Goal: Task Accomplishment & Management: Manage account settings

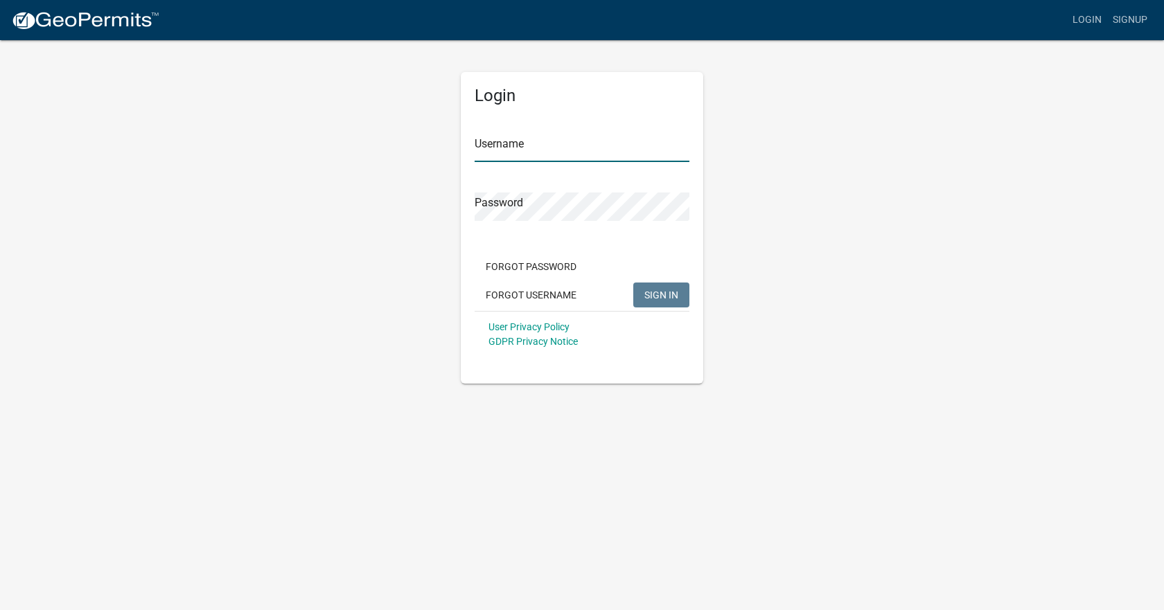
type input "[EMAIL_ADDRESS][DOMAIN_NAME]"
click at [655, 299] on span "SIGN IN" at bounding box center [661, 294] width 34 height 11
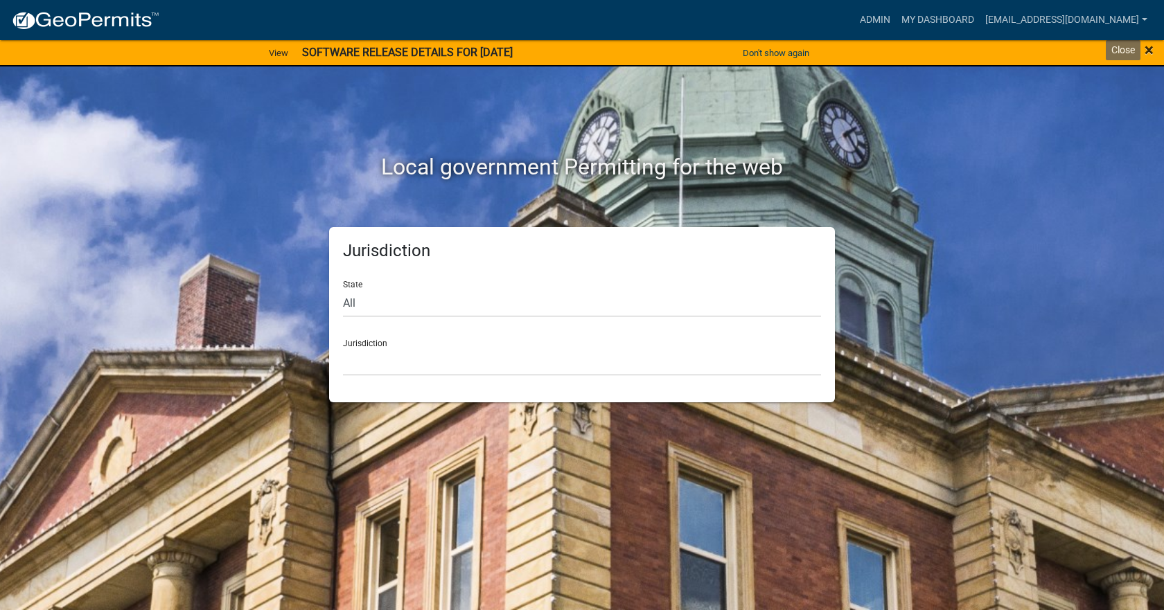
click at [1150, 48] on span "×" at bounding box center [1148, 49] width 9 height 19
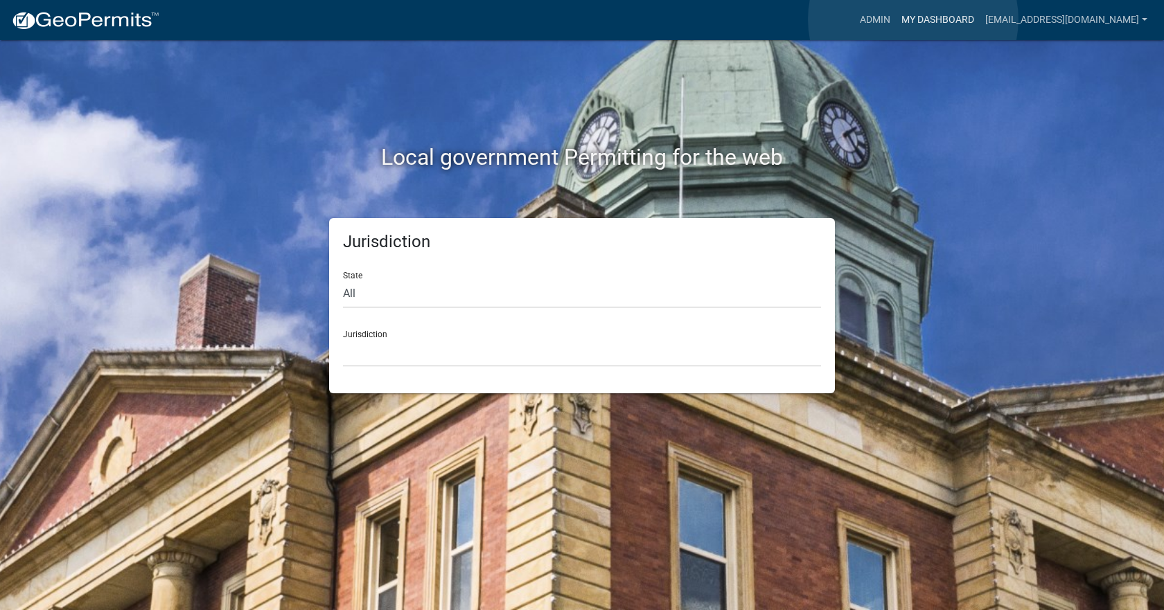
click at [913, 19] on link "My Dashboard" at bounding box center [938, 20] width 84 height 26
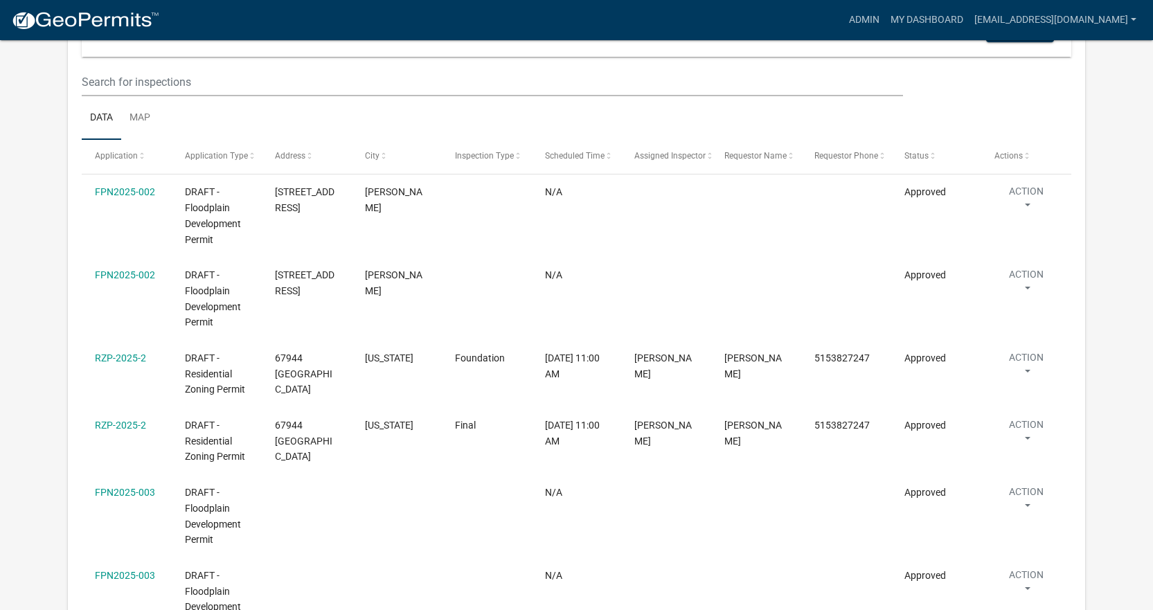
scroll to position [1108, 0]
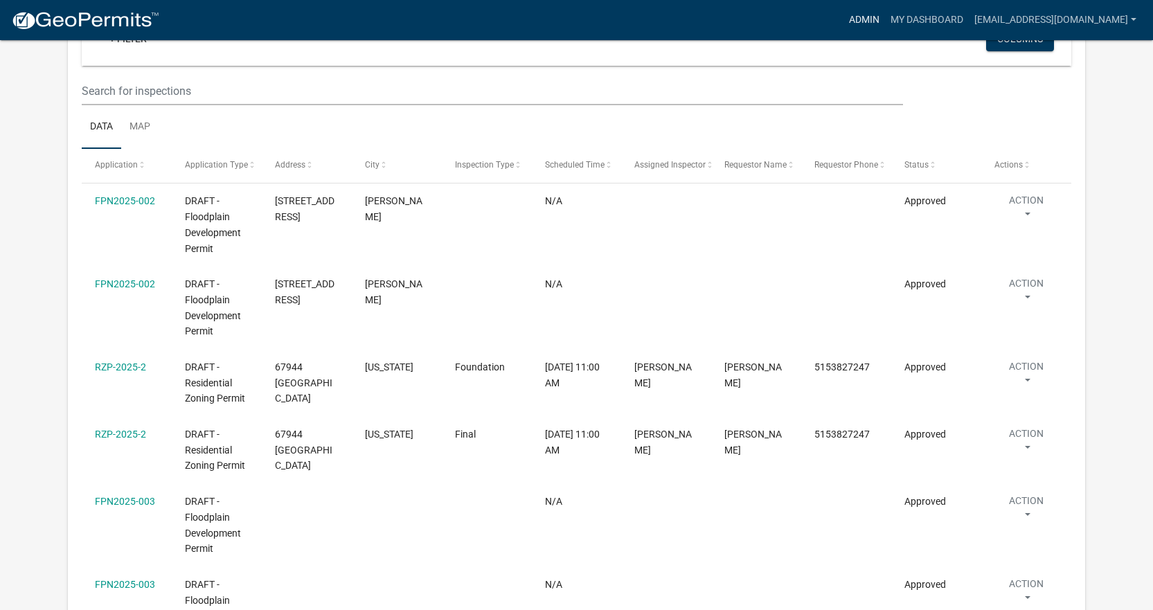
click at [846, 17] on link "Admin" at bounding box center [865, 20] width 42 height 26
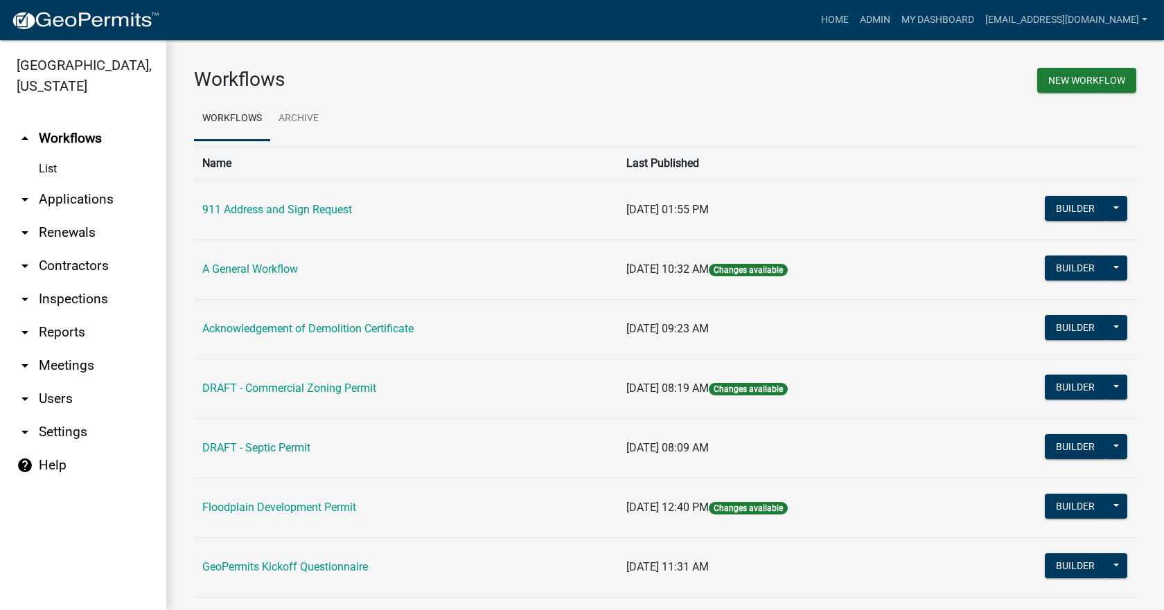
click at [46, 155] on link "List" at bounding box center [83, 169] width 166 height 28
click at [64, 183] on link "arrow_drop_down Applications" at bounding box center [83, 199] width 166 height 33
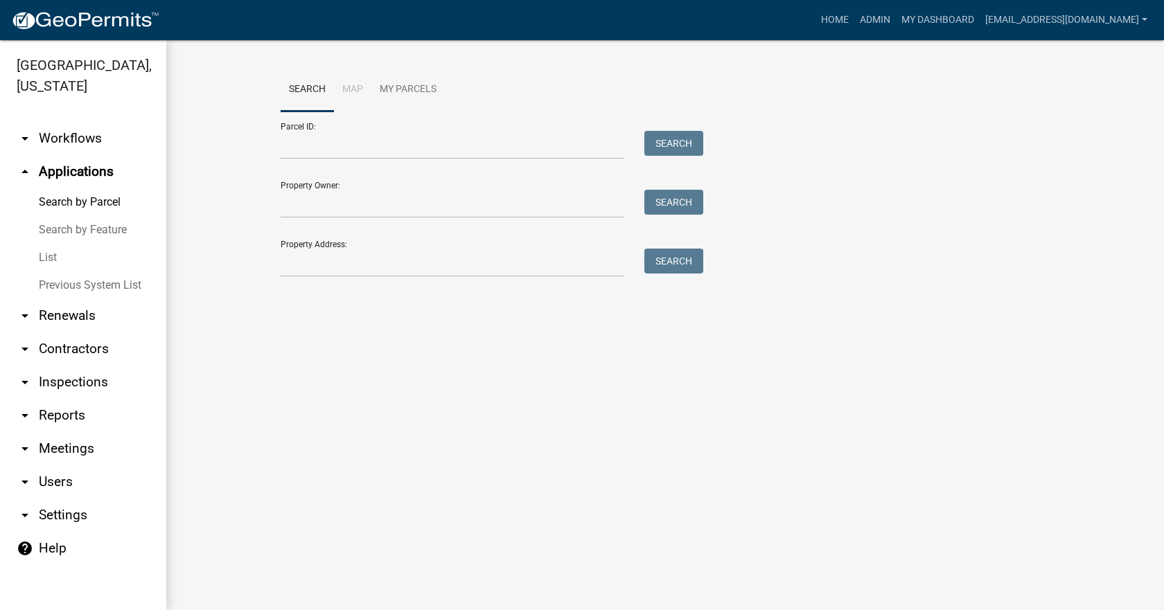
click at [49, 244] on link "List" at bounding box center [83, 258] width 166 height 28
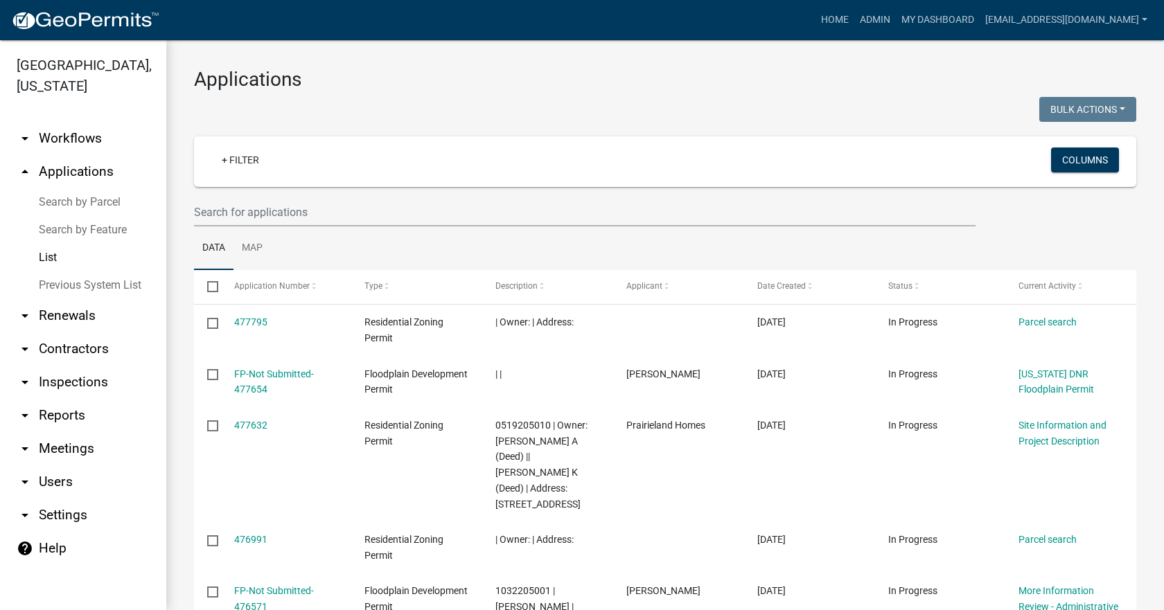
click at [75, 188] on link "Search by Parcel" at bounding box center [83, 202] width 166 height 28
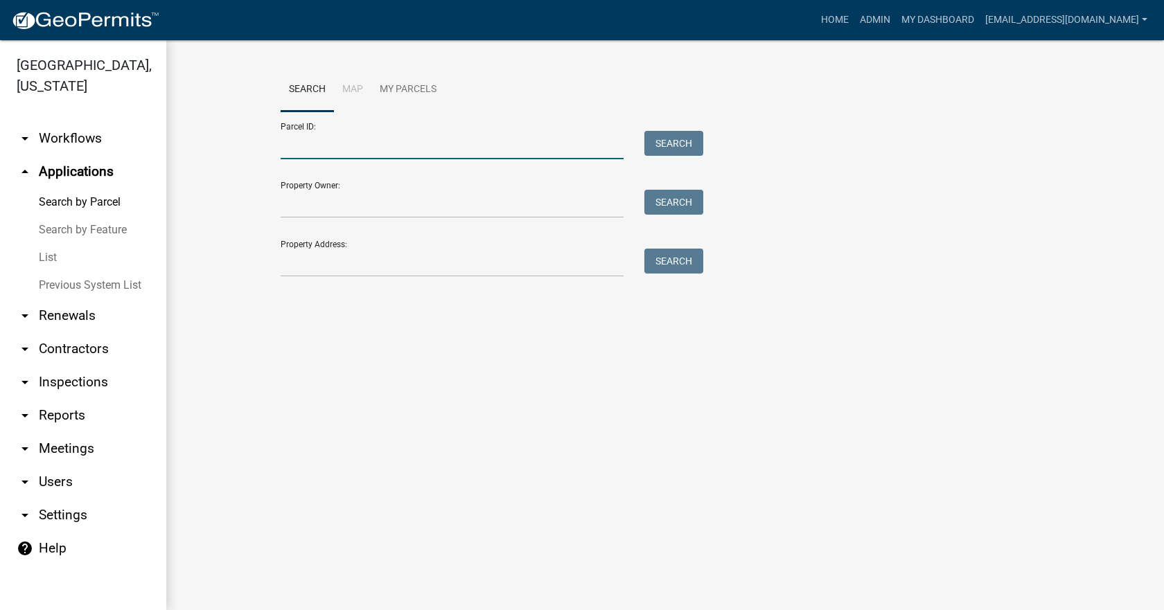
click at [330, 148] on input "Parcel ID:" at bounding box center [452, 145] width 343 height 28
paste input "1207100115"
type input "1207100115"
click at [666, 143] on button "Search" at bounding box center [673, 143] width 59 height 25
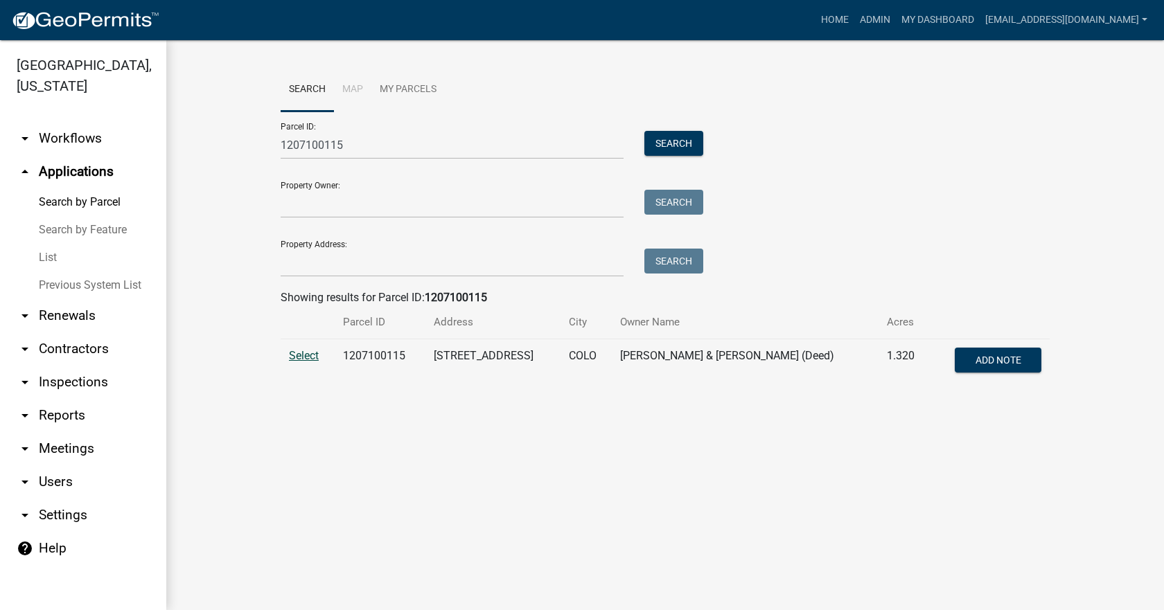
click at [302, 355] on span "Select" at bounding box center [304, 355] width 30 height 13
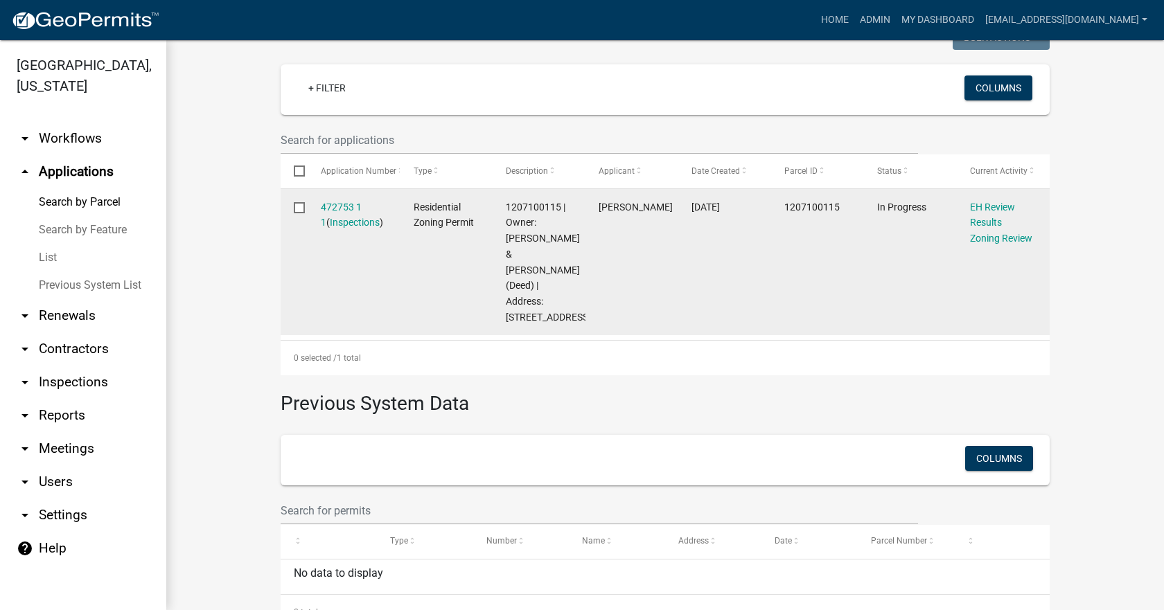
scroll to position [346, 0]
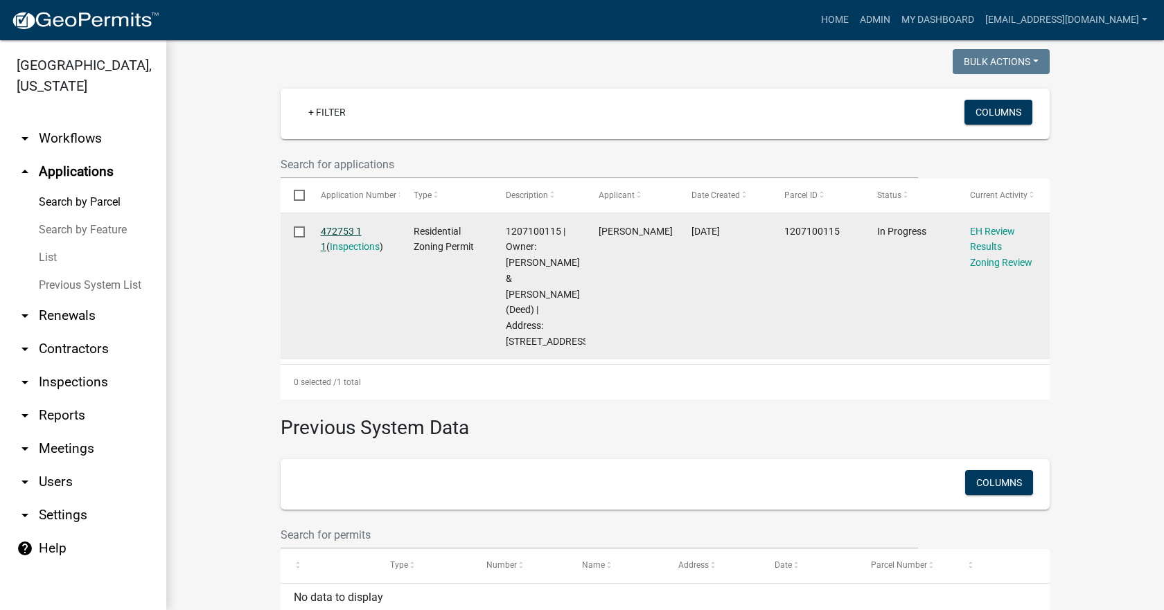
click at [337, 226] on link "472753 1 1" at bounding box center [341, 239] width 41 height 27
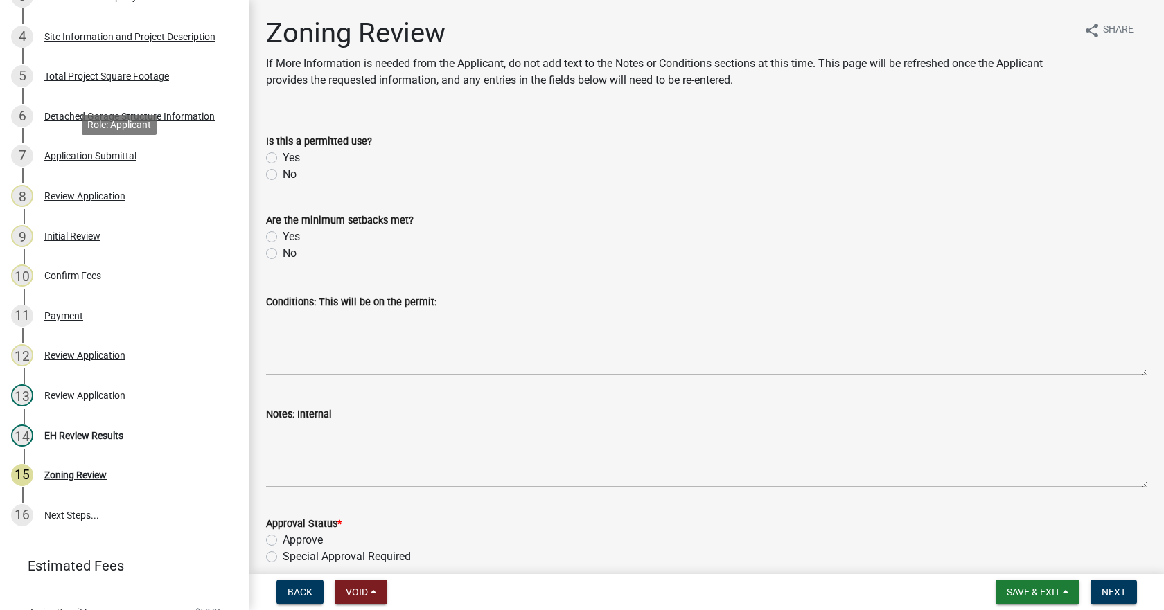
scroll to position [346, 0]
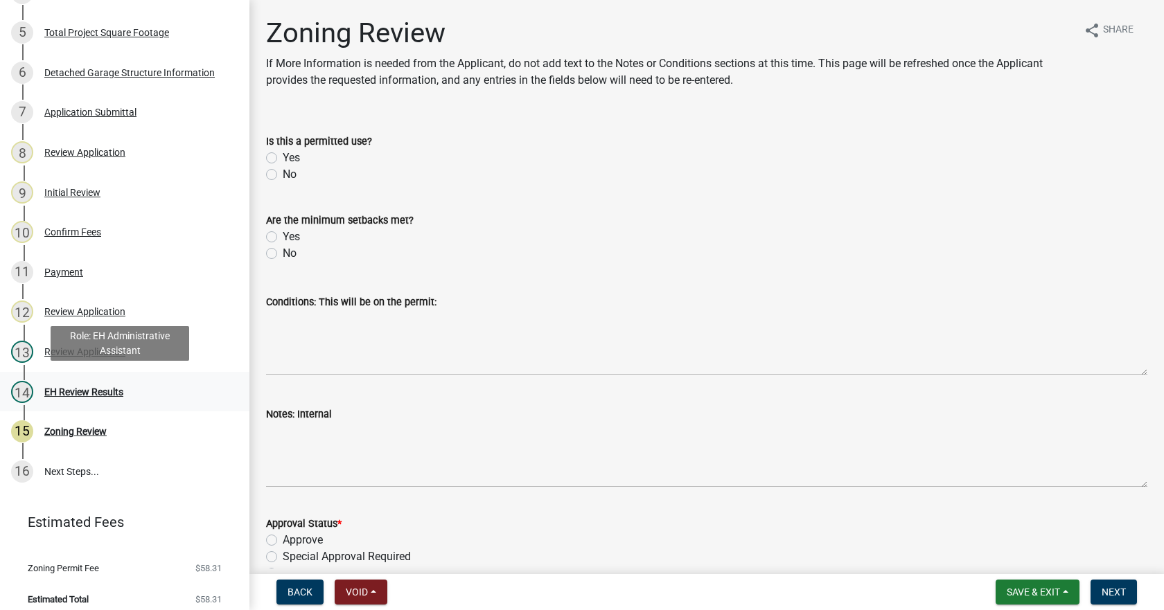
click at [93, 387] on div "EH Review Results" at bounding box center [83, 392] width 79 height 10
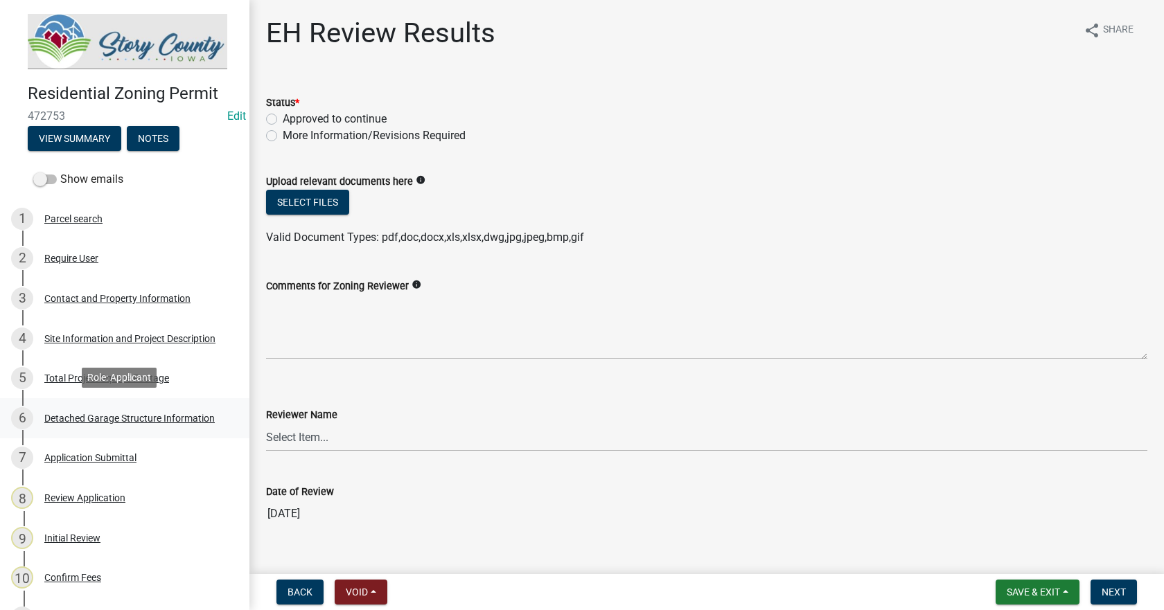
scroll to position [0, 0]
click at [63, 134] on button "View Summary" at bounding box center [75, 139] width 94 height 25
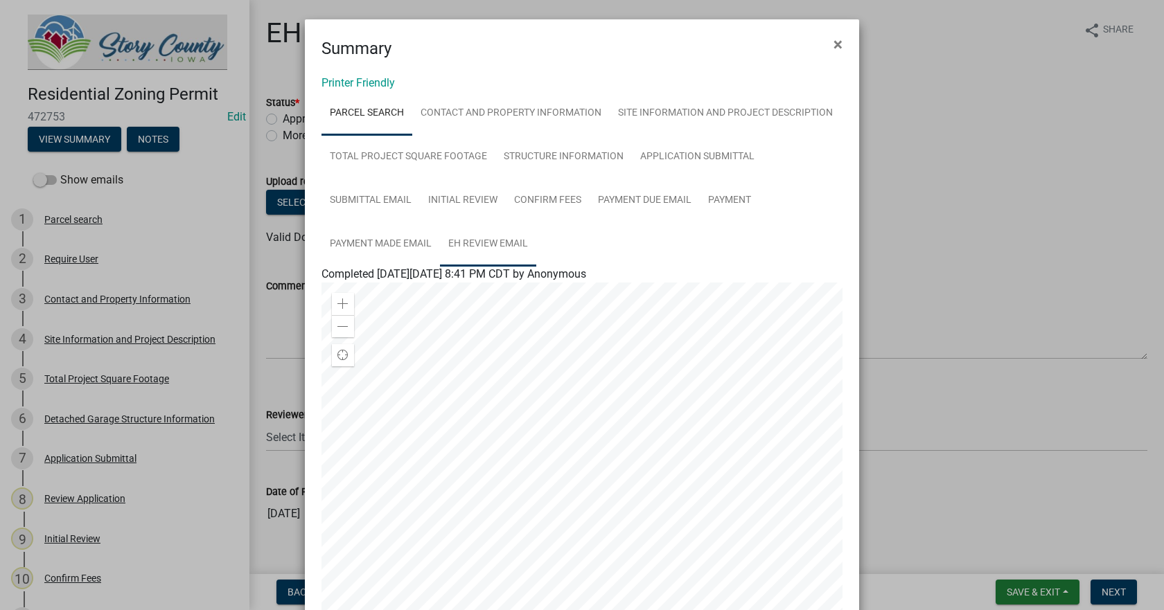
click at [488, 240] on link "EH Review Email" at bounding box center [488, 244] width 96 height 44
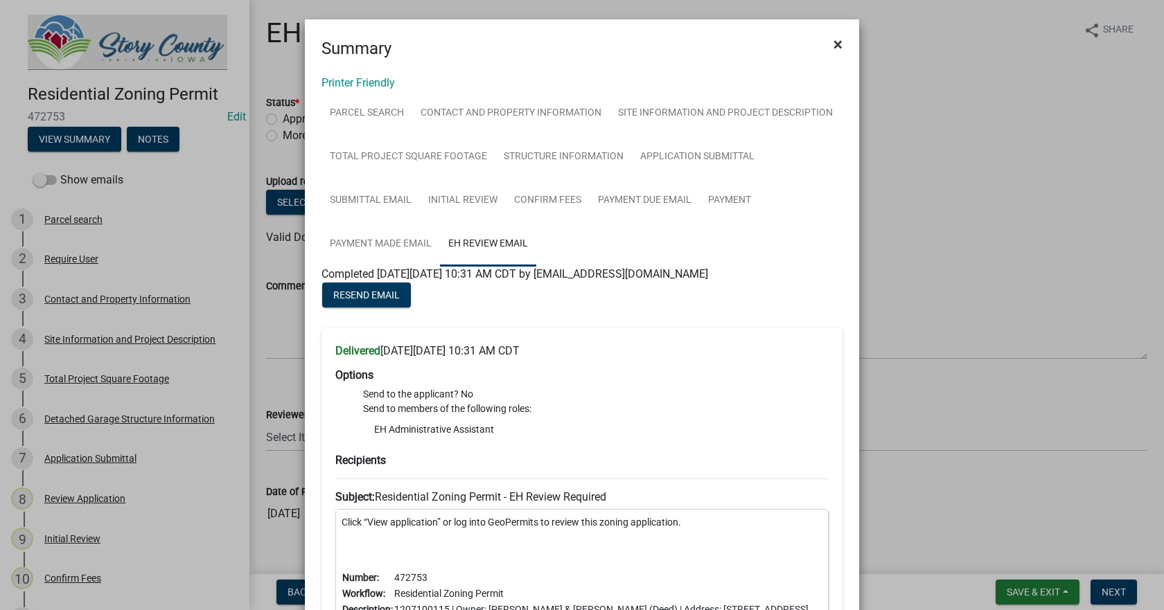
click at [833, 41] on span "×" at bounding box center [837, 44] width 9 height 19
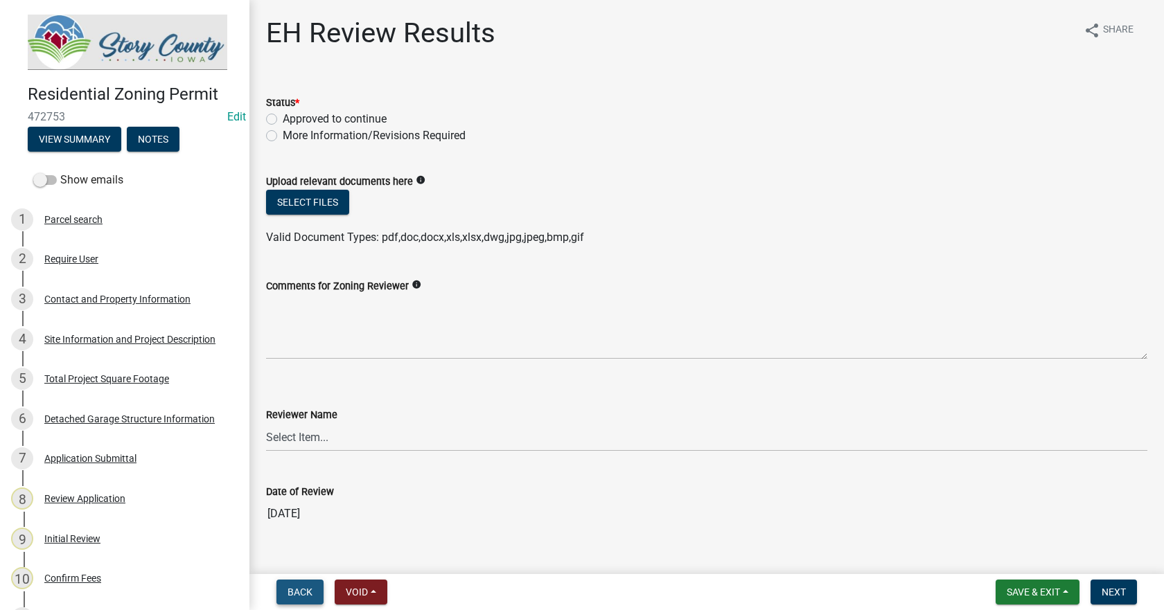
click at [296, 592] on span "Back" at bounding box center [299, 592] width 25 height 11
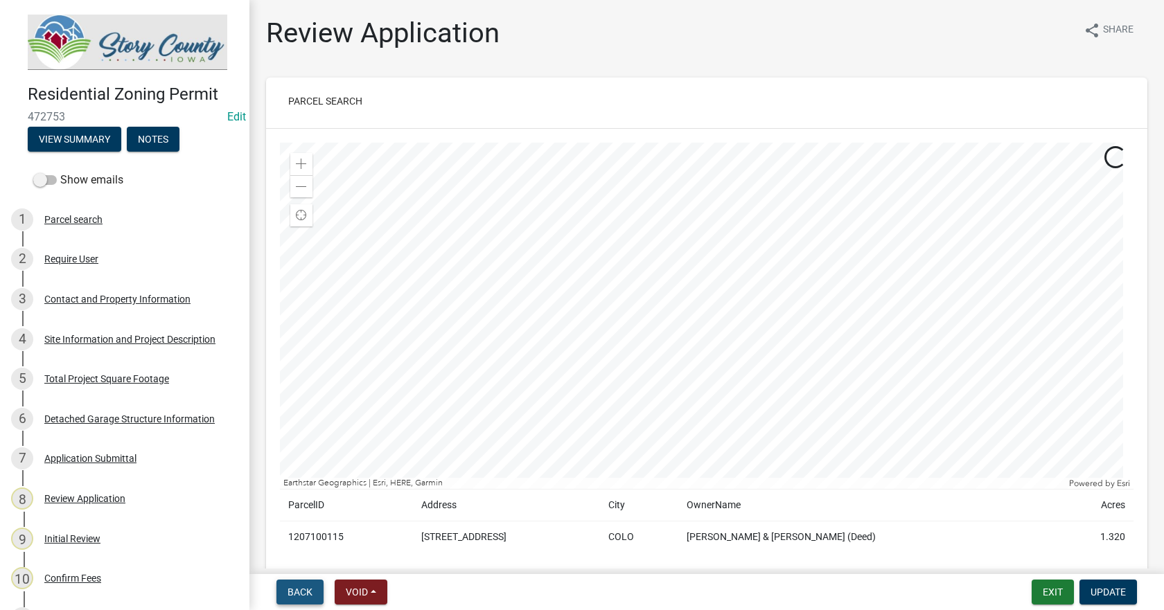
click at [296, 591] on span "Back" at bounding box center [299, 592] width 25 height 11
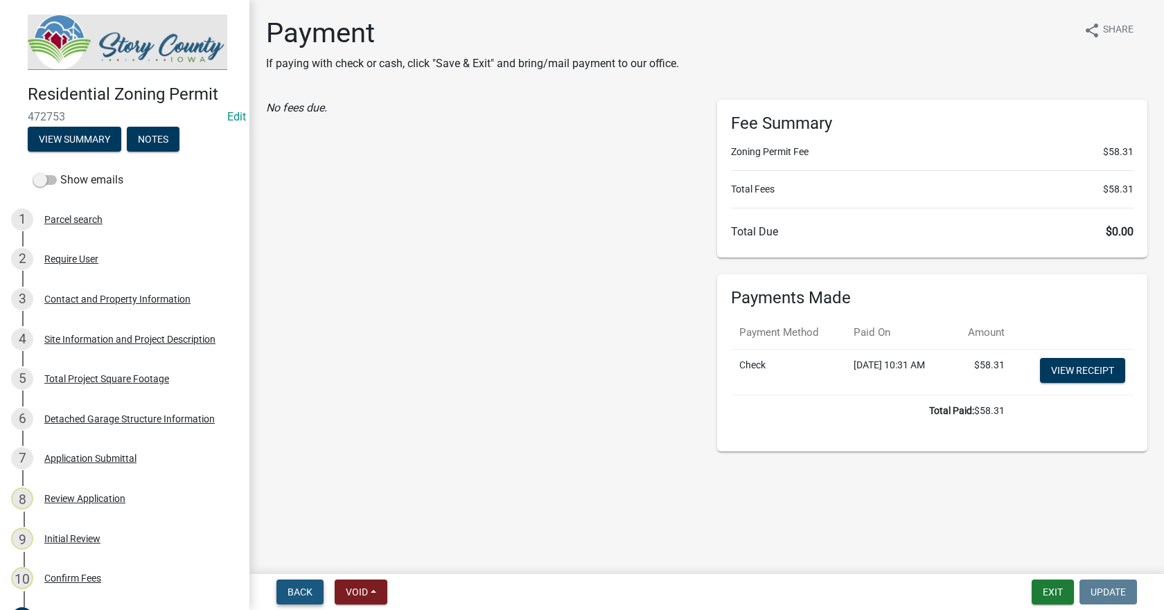
click at [296, 590] on span "Back" at bounding box center [299, 592] width 25 height 11
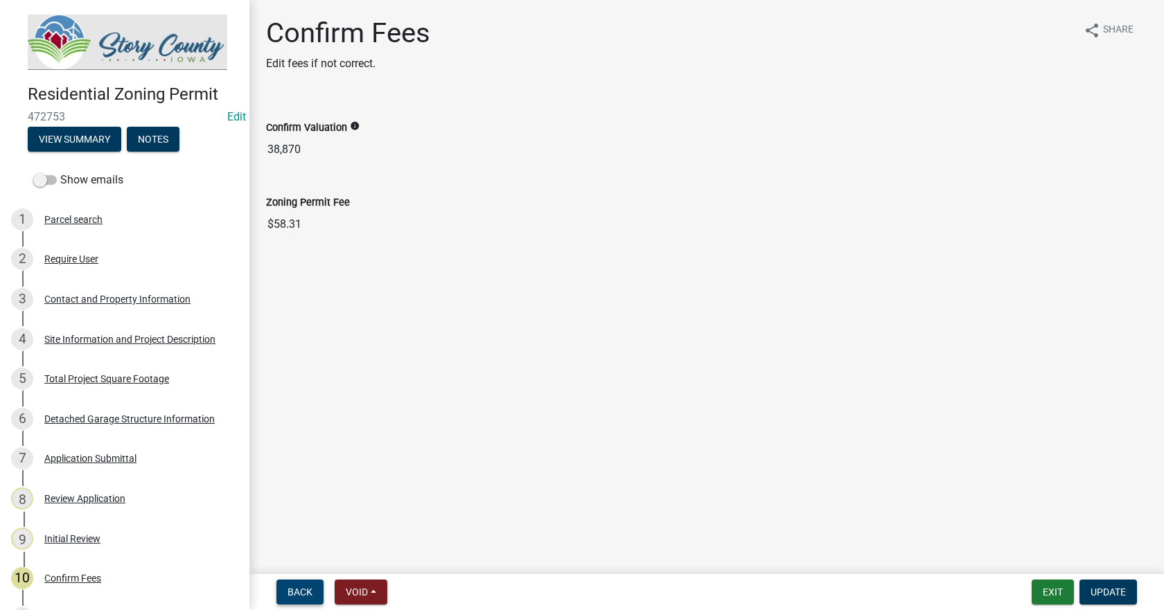
click at [293, 587] on span "Back" at bounding box center [299, 592] width 25 height 11
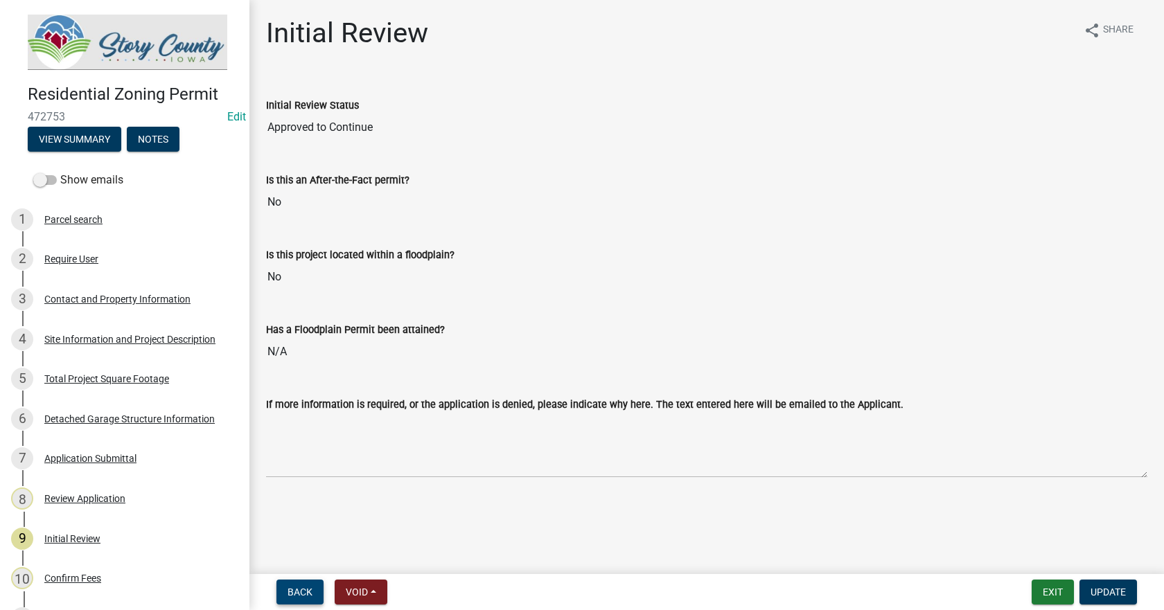
click at [299, 591] on span "Back" at bounding box center [299, 592] width 25 height 11
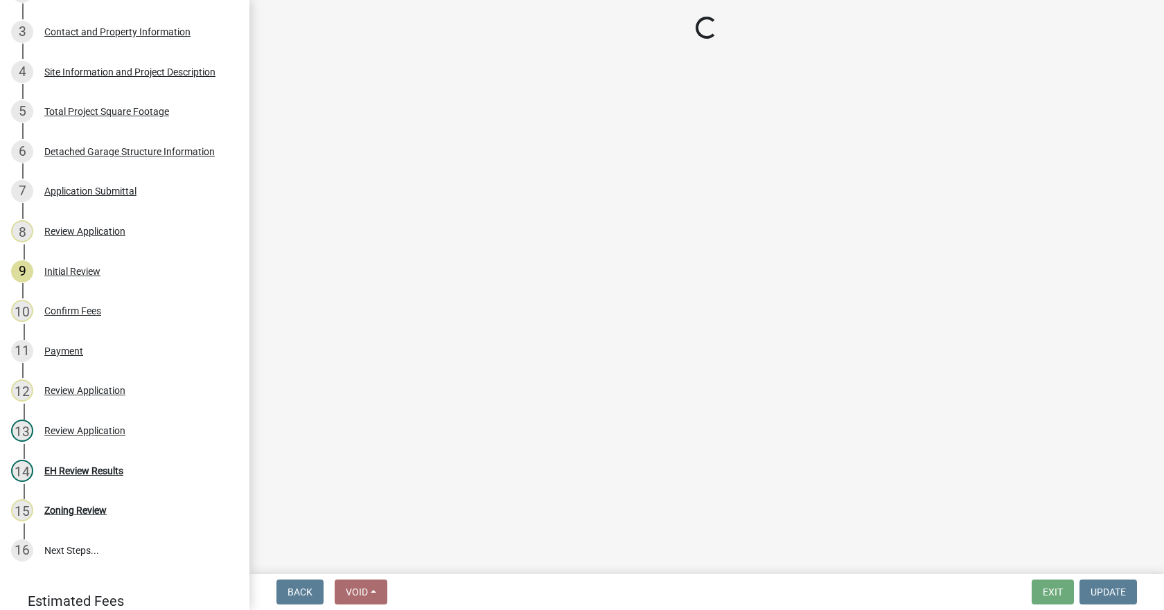
scroll to position [353, 0]
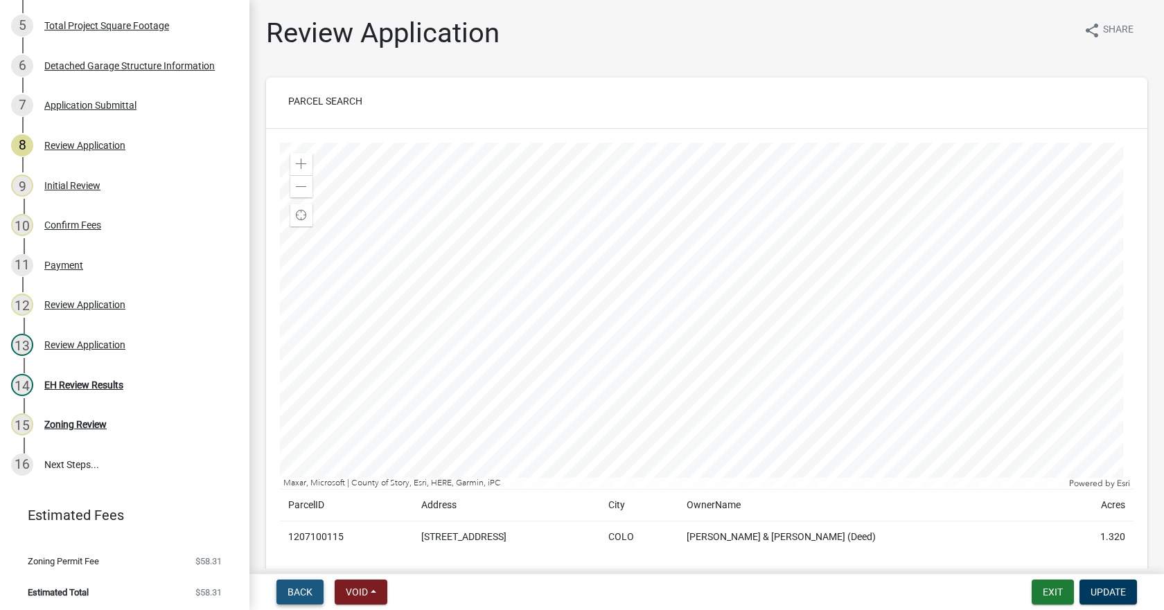
click at [297, 593] on span "Back" at bounding box center [299, 592] width 25 height 11
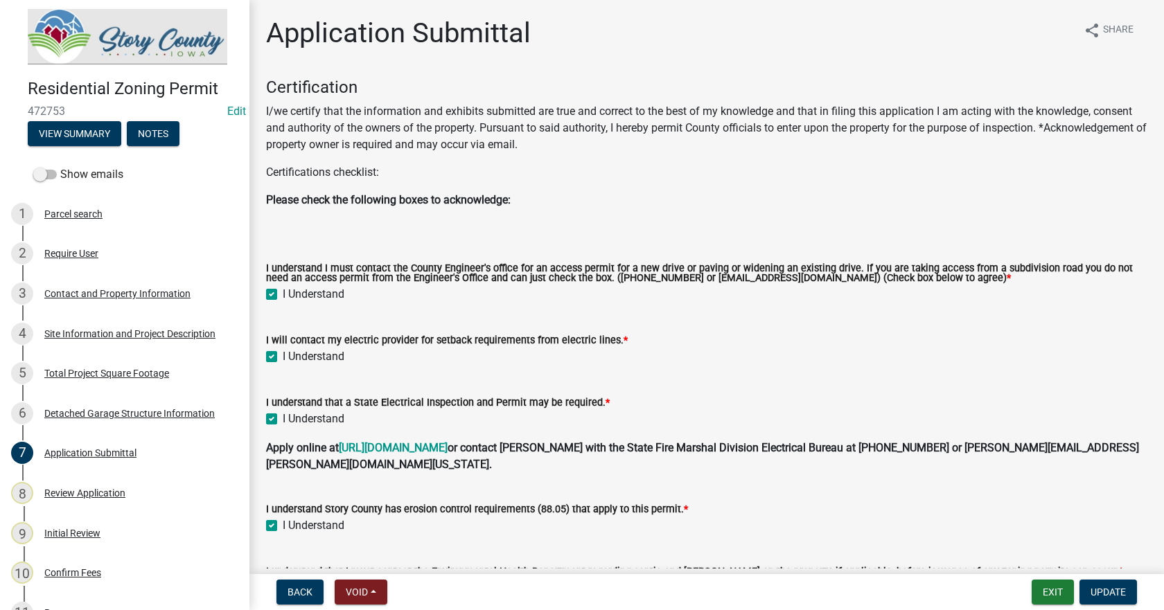
scroll to position [0, 0]
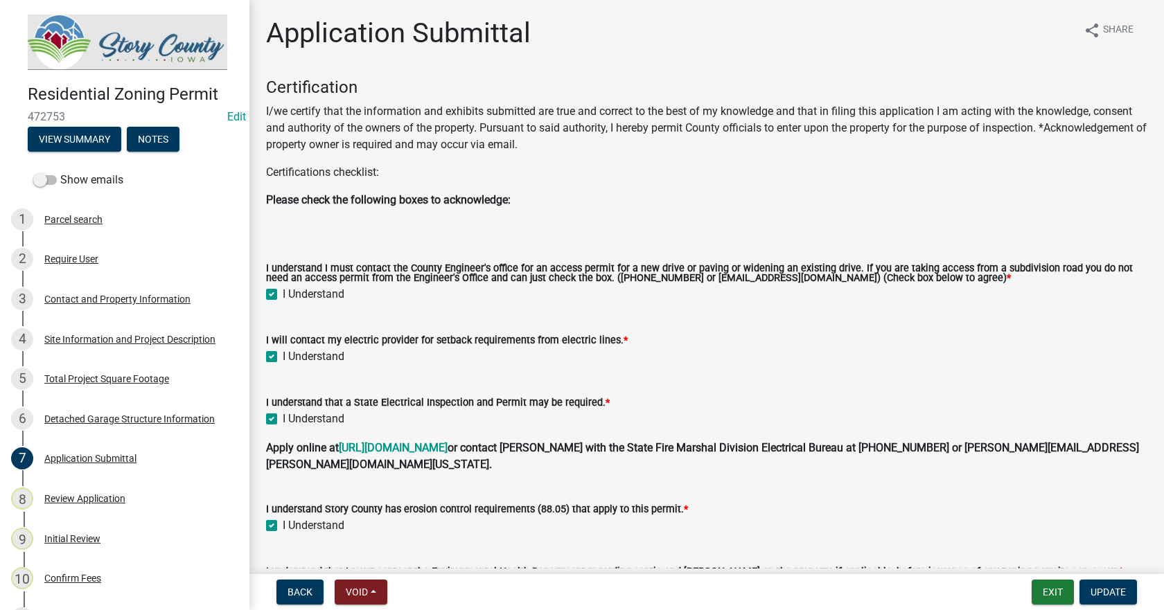
click at [93, 38] on img at bounding box center [127, 42] width 199 height 55
click at [88, 44] on img at bounding box center [127, 42] width 199 height 55
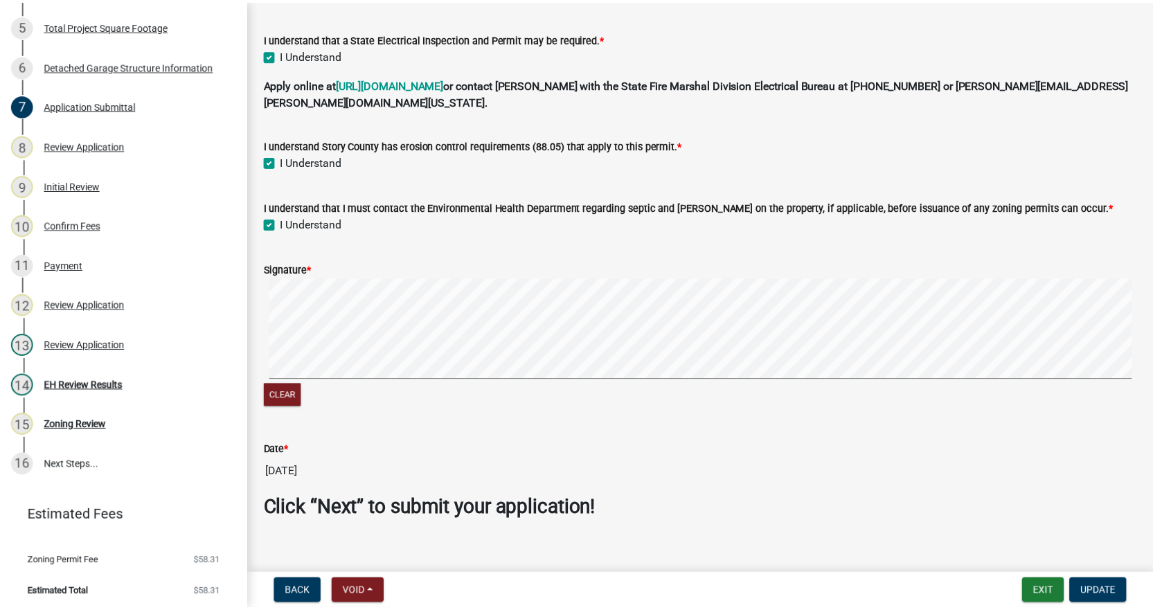
scroll to position [364, 0]
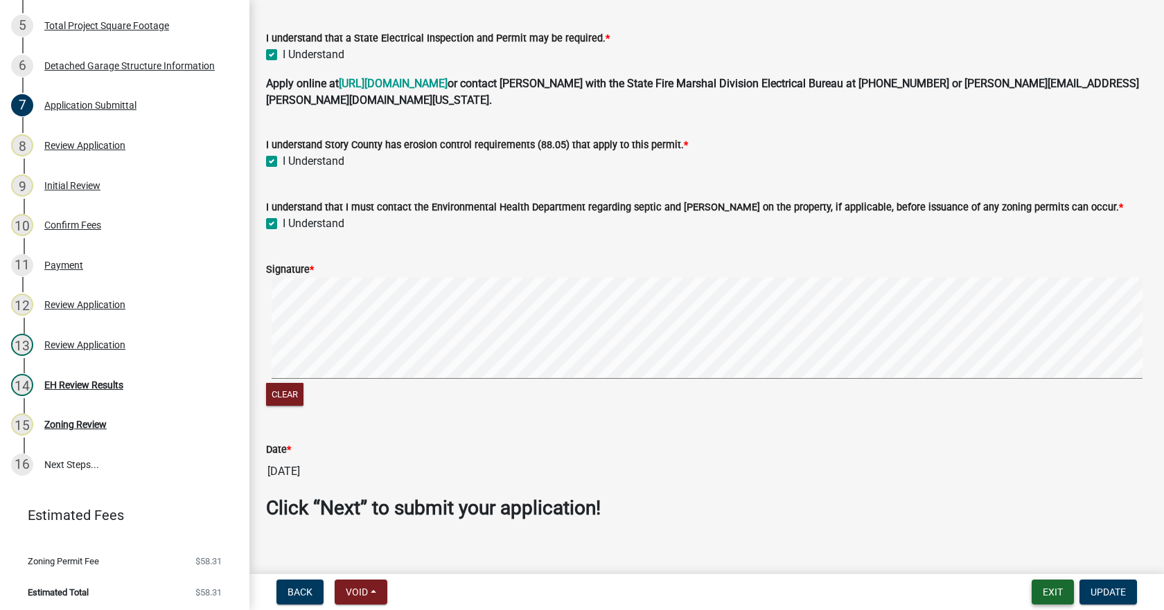
click at [1051, 594] on button "Exit" at bounding box center [1052, 592] width 42 height 25
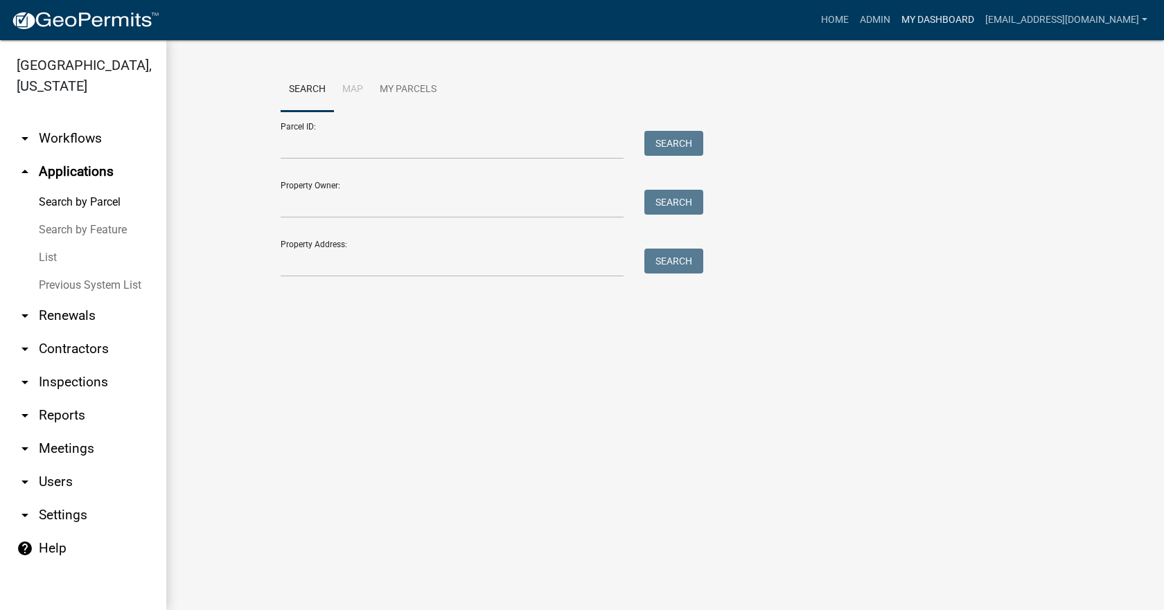
click at [918, 21] on link "My Dashboard" at bounding box center [938, 20] width 84 height 26
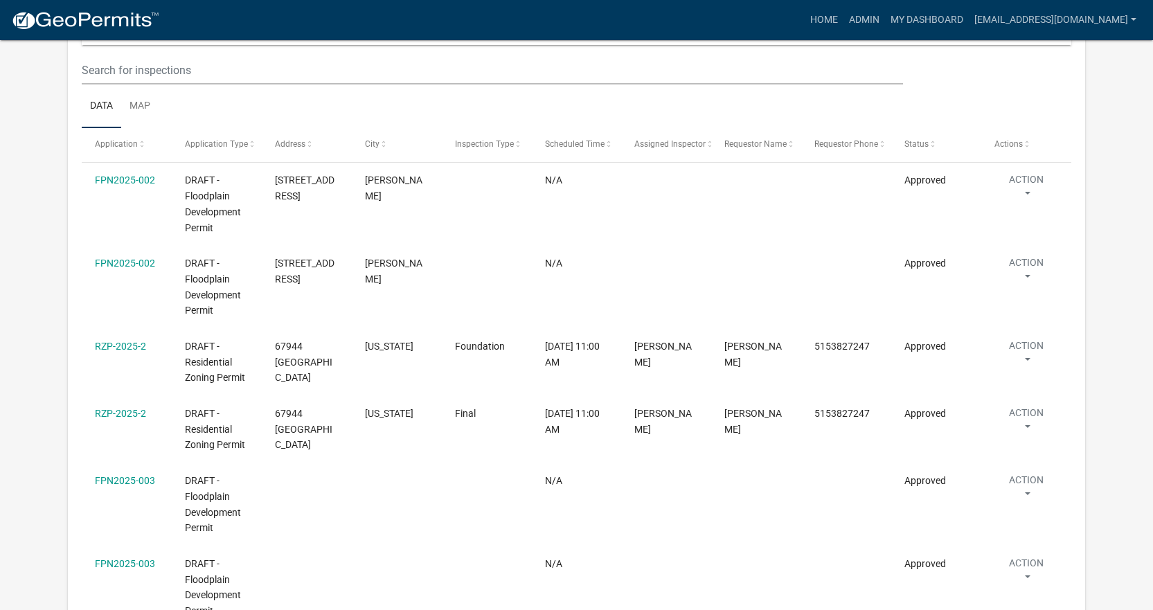
scroll to position [1177, 0]
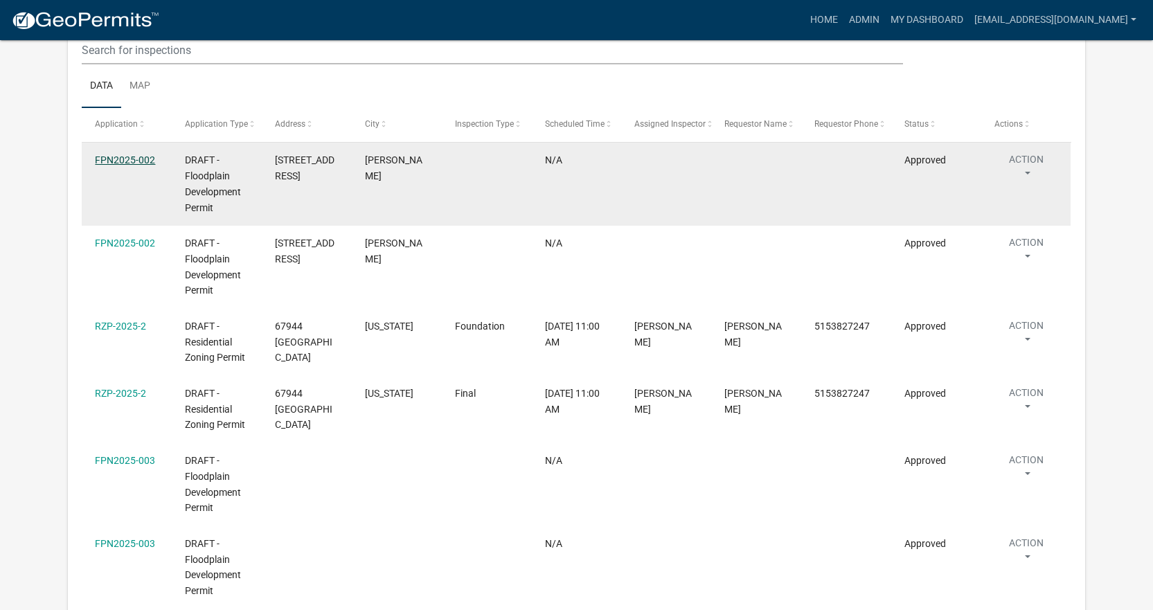
click at [134, 157] on link "FPN2025-002" at bounding box center [125, 159] width 60 height 11
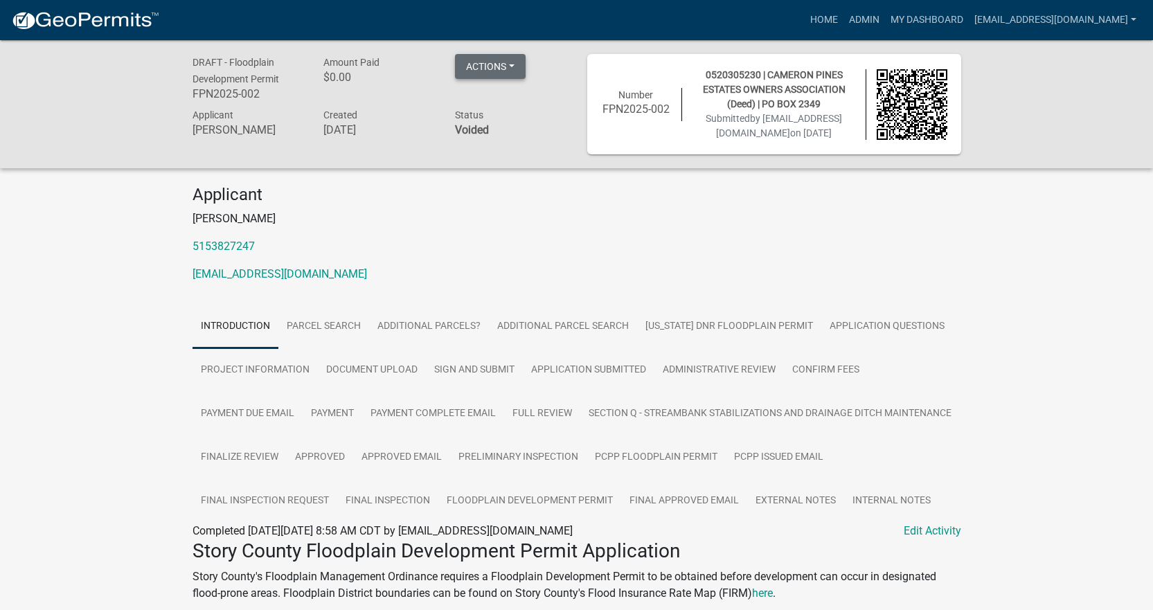
click at [514, 67] on button "Actions" at bounding box center [490, 66] width 71 height 25
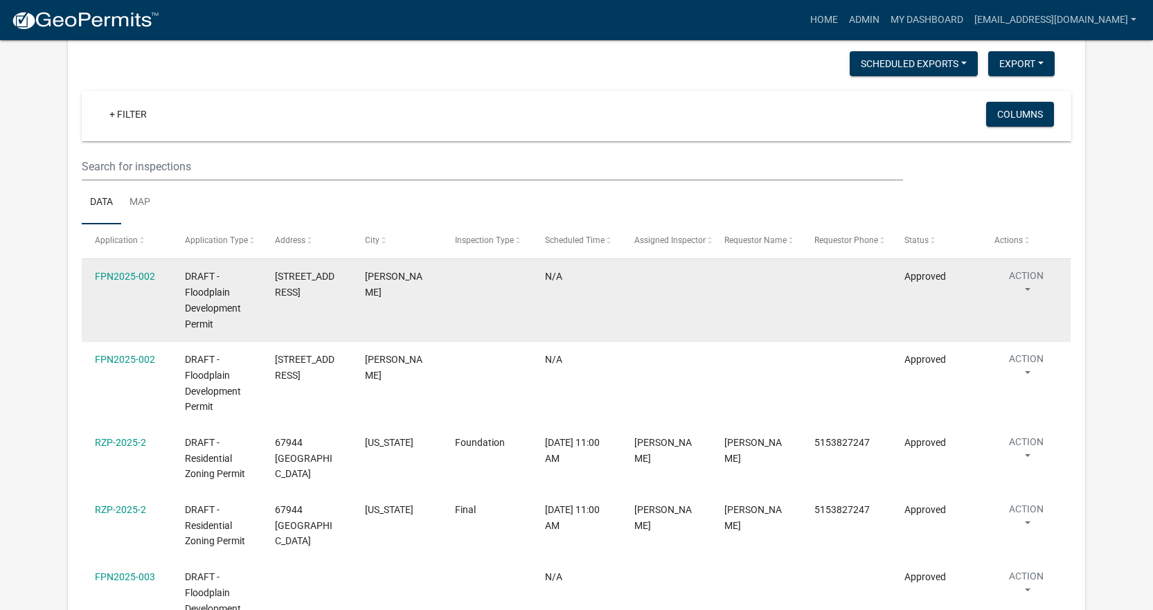
scroll to position [1044, 0]
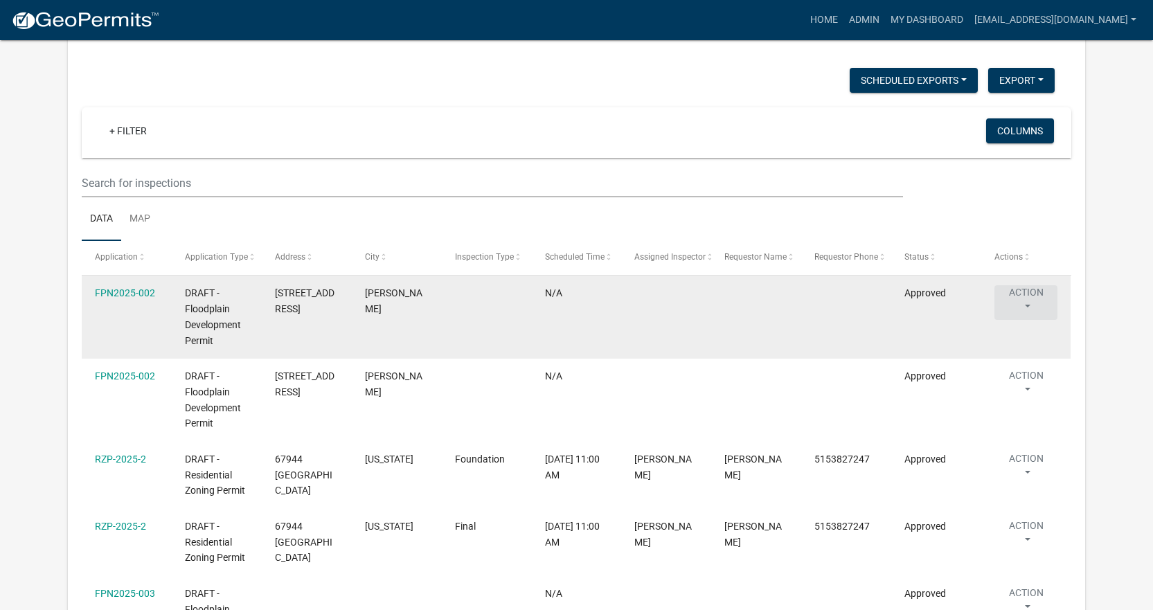
click at [1025, 306] on button "Action" at bounding box center [1026, 302] width 63 height 35
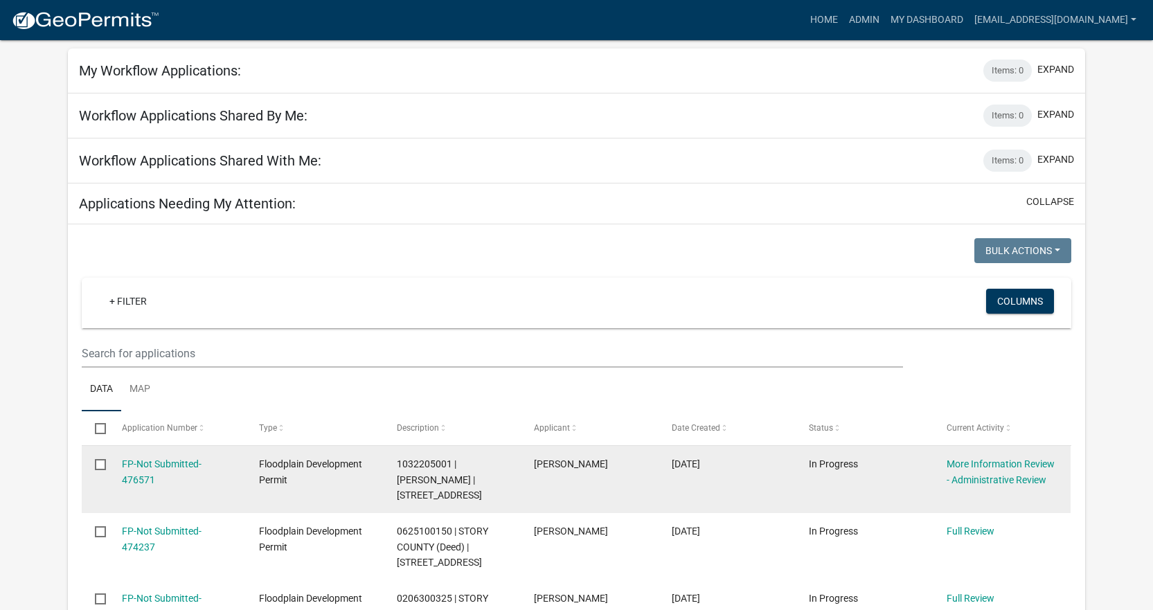
scroll to position [0, 0]
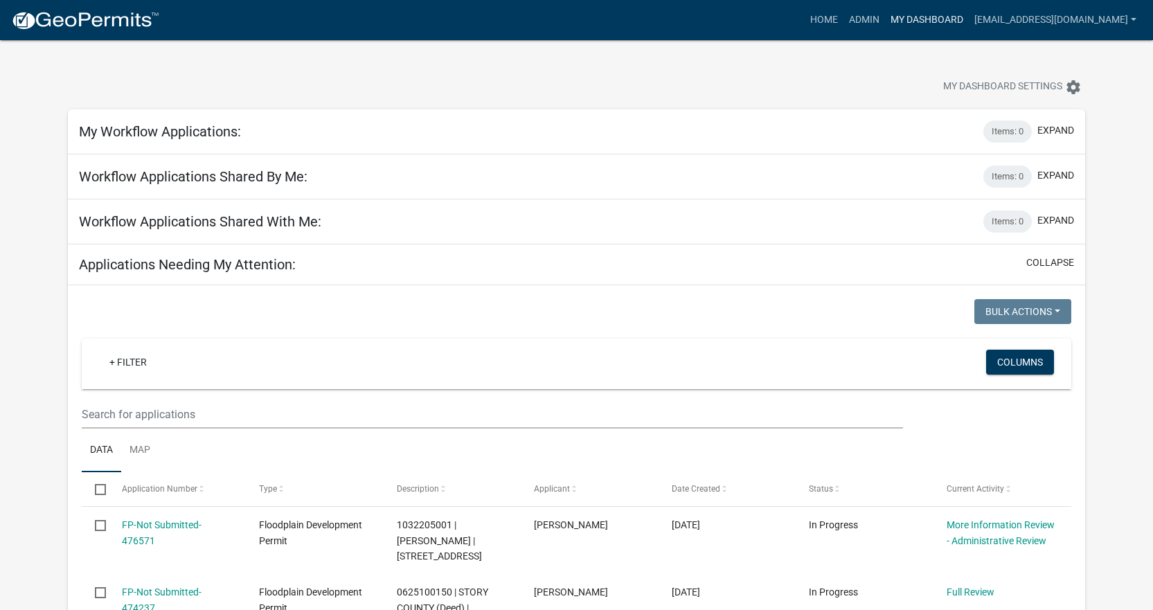
click at [905, 21] on link "My Dashboard" at bounding box center [927, 20] width 84 height 26
click at [849, 17] on link "Admin" at bounding box center [865, 20] width 42 height 26
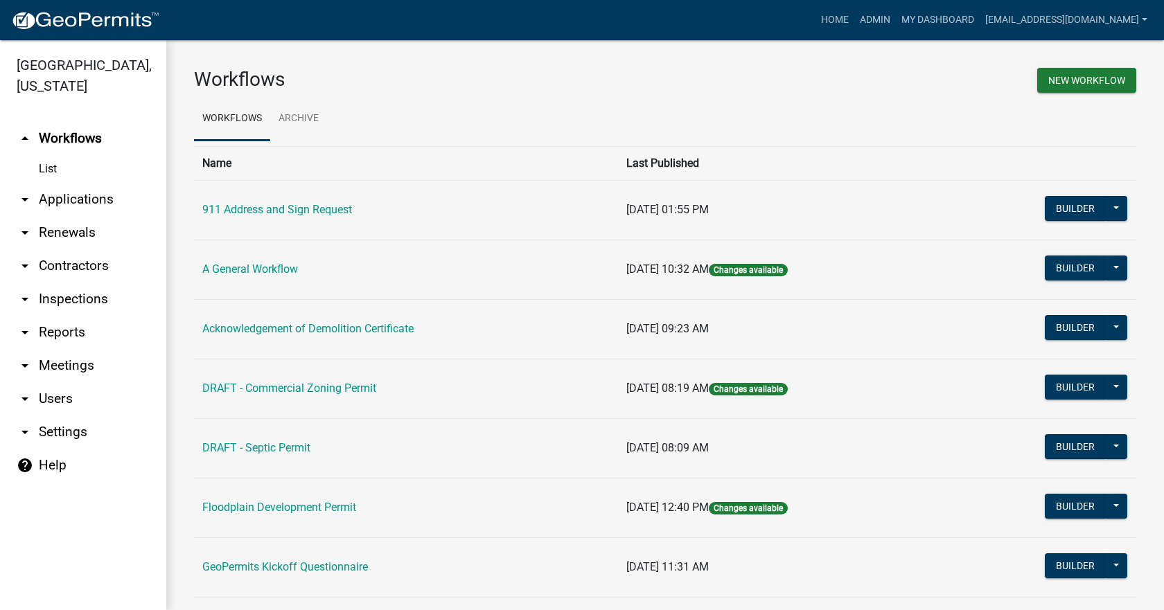
click at [26, 191] on icon "arrow_drop_down" at bounding box center [25, 199] width 17 height 17
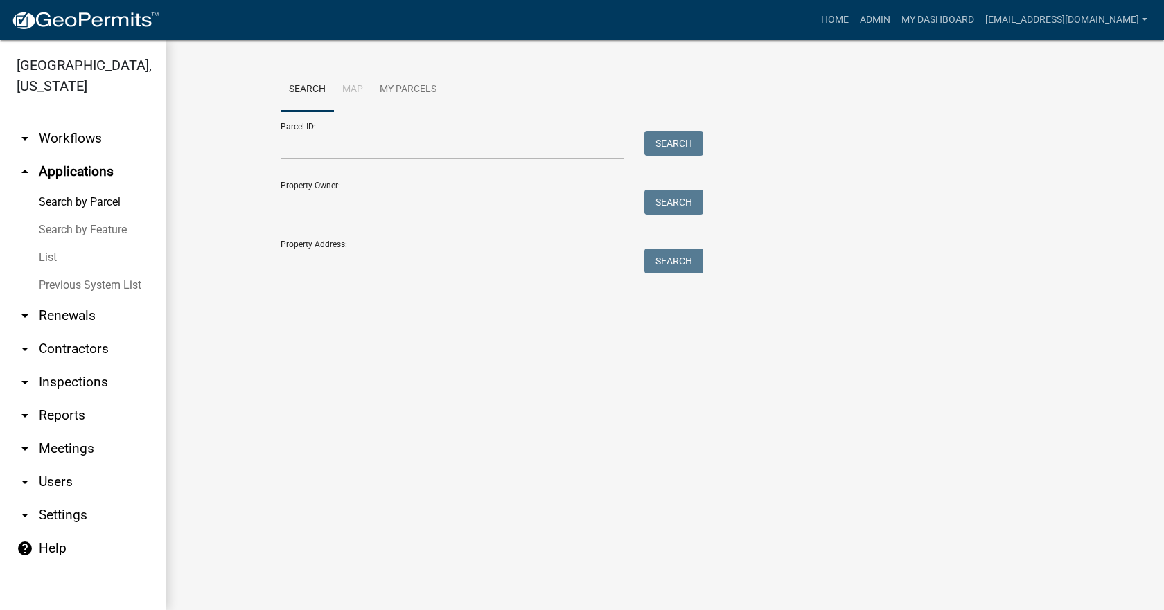
click at [46, 244] on link "List" at bounding box center [83, 258] width 166 height 28
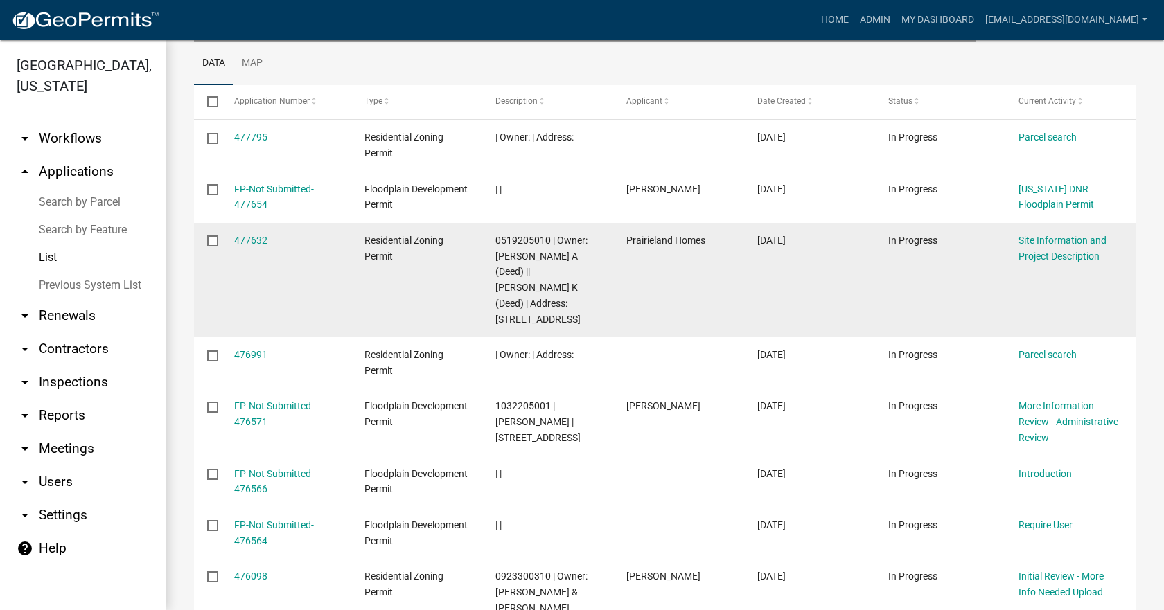
scroll to position [208, 0]
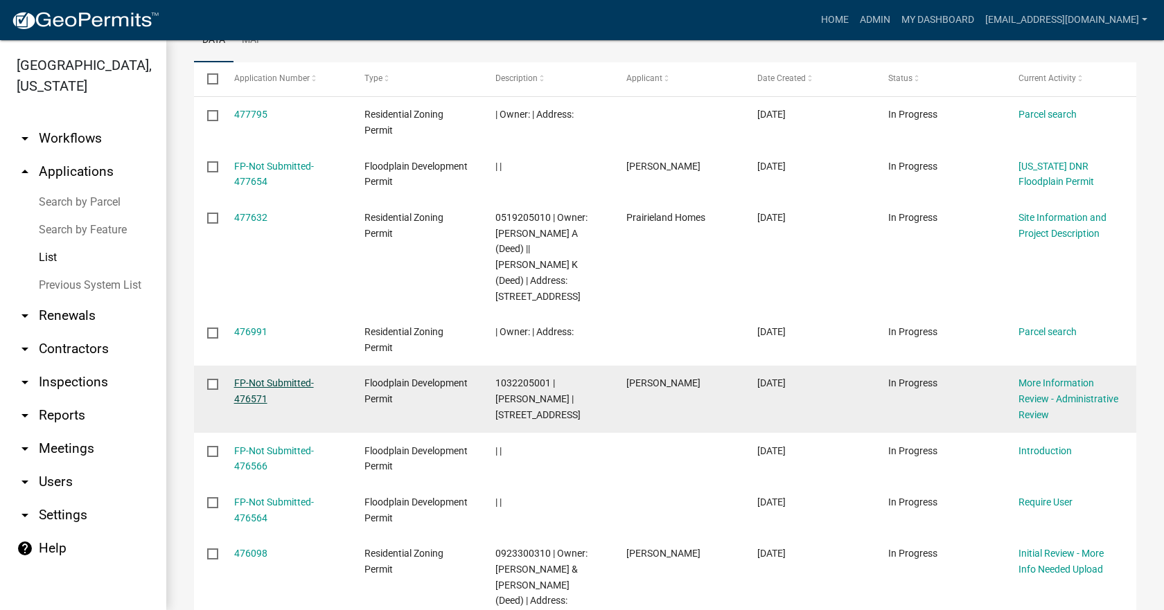
click at [272, 377] on link "FP-Not Submitted-476571" at bounding box center [274, 390] width 80 height 27
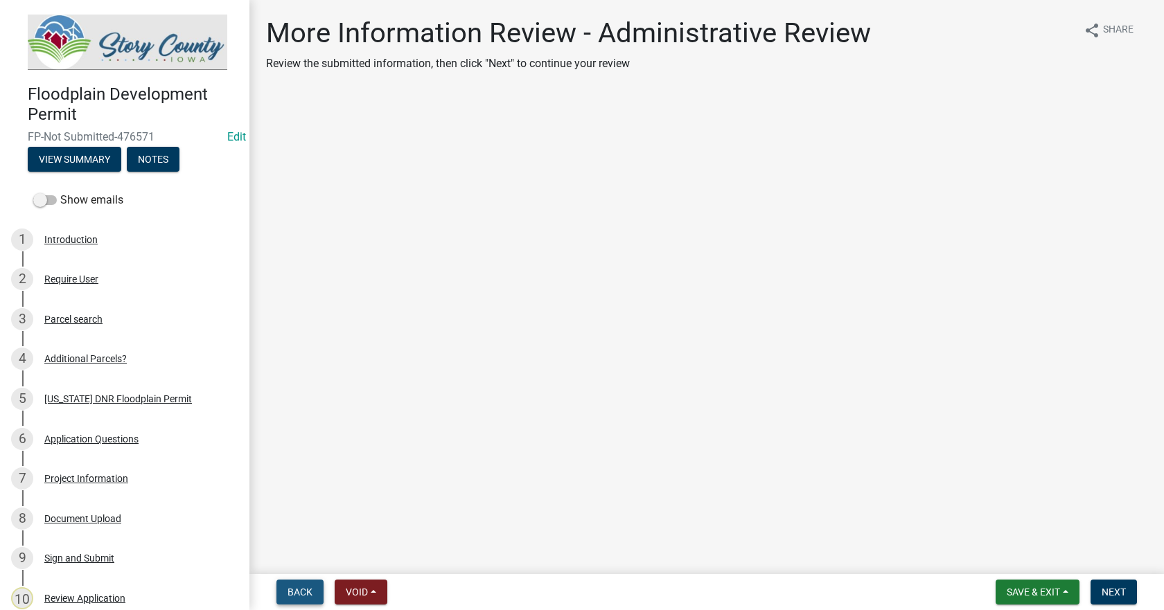
click at [305, 595] on span "Back" at bounding box center [299, 592] width 25 height 11
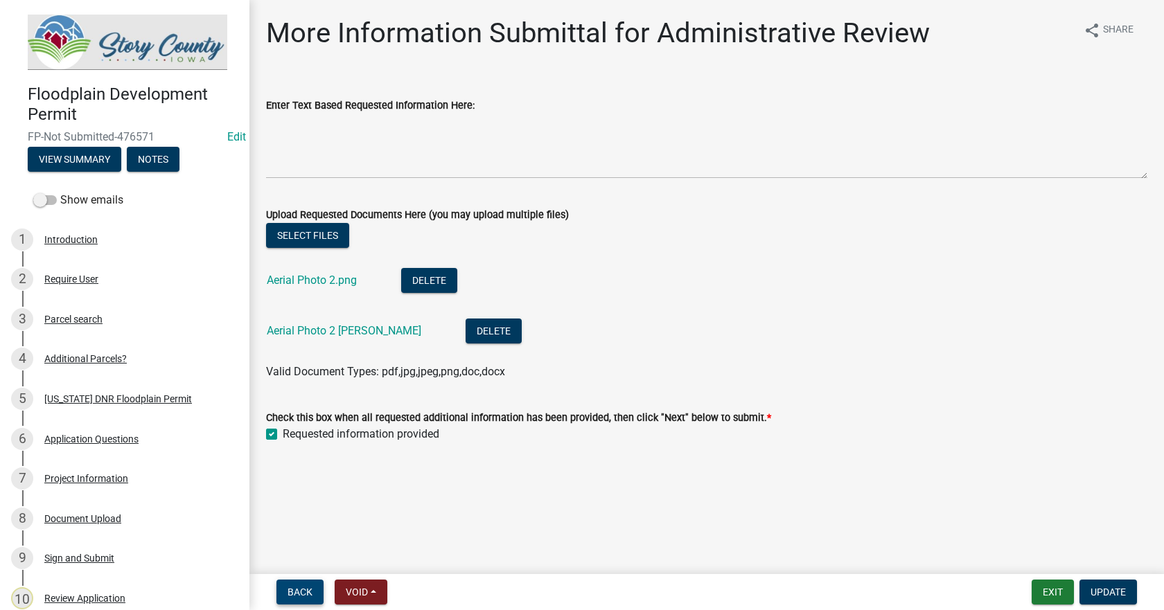
click at [303, 594] on span "Back" at bounding box center [299, 592] width 25 height 11
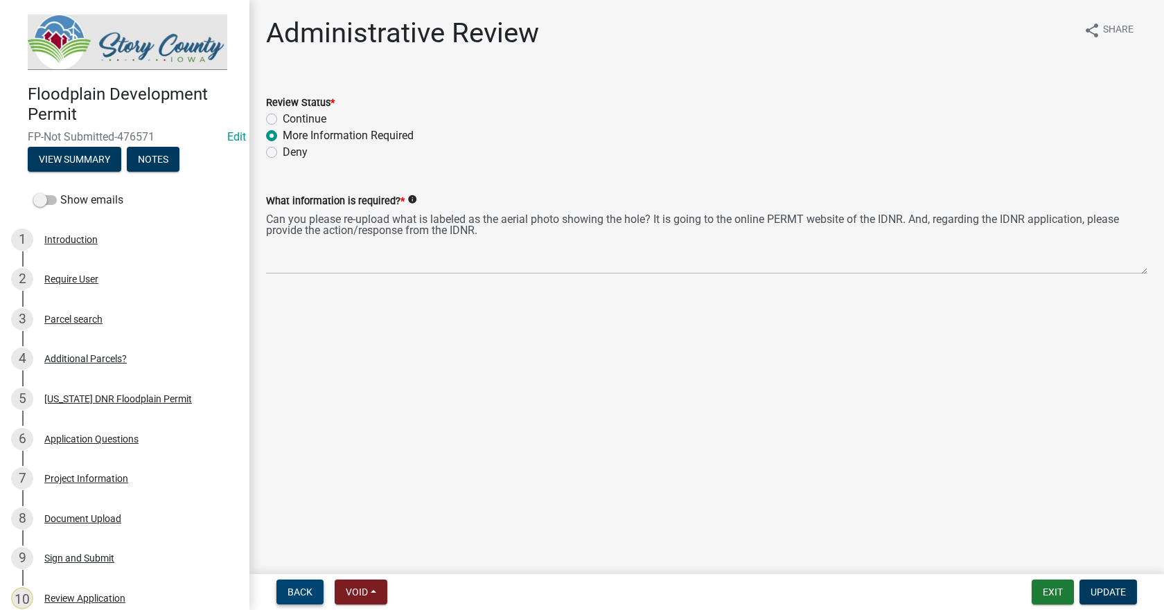
click at [303, 594] on span "Back" at bounding box center [299, 592] width 25 height 11
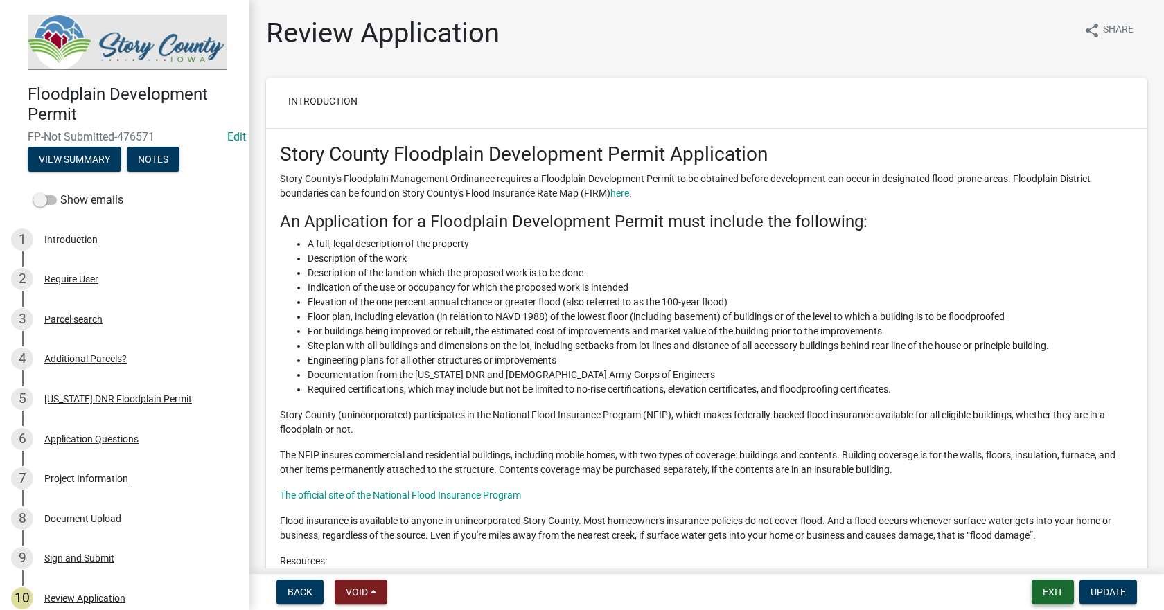
click at [1051, 589] on button "Exit" at bounding box center [1052, 592] width 42 height 25
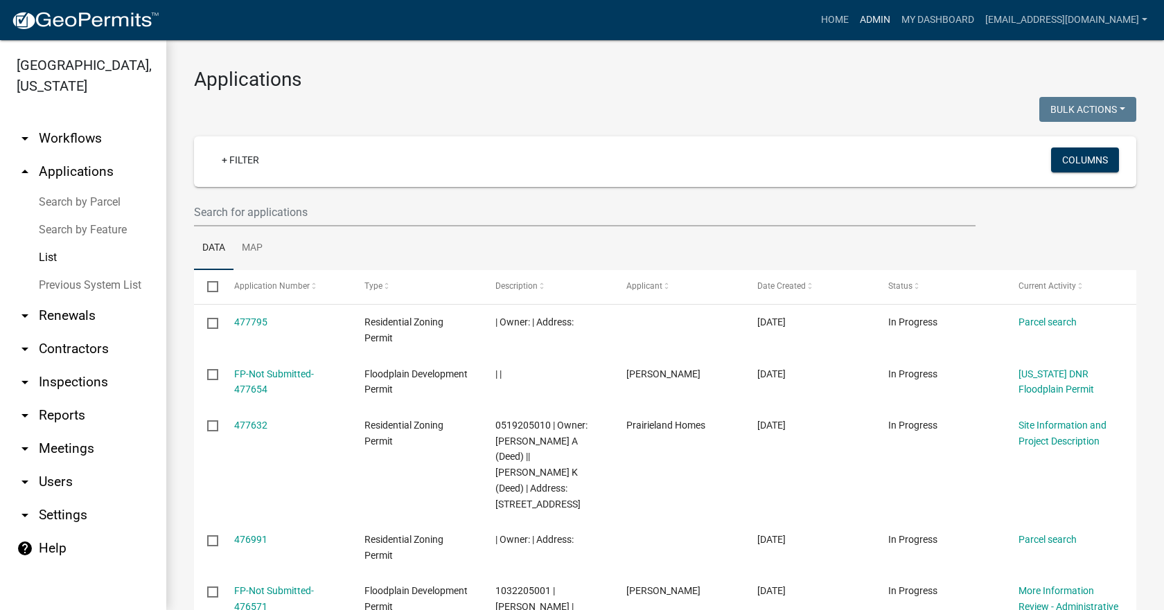
click at [868, 23] on link "Admin" at bounding box center [875, 20] width 42 height 26
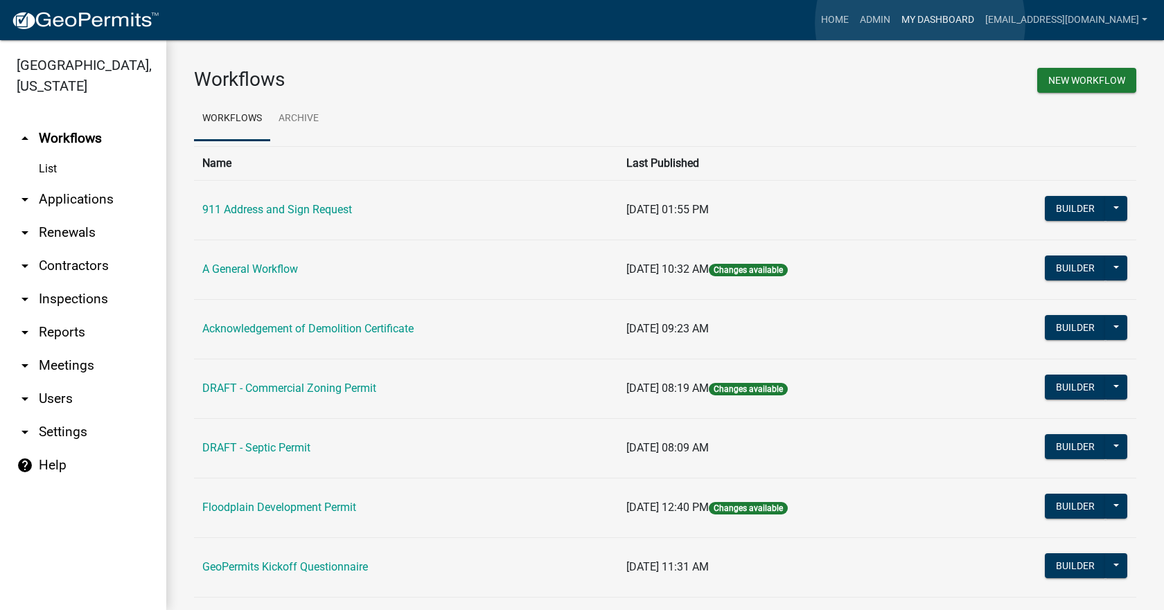
click at [920, 23] on link "My Dashboard" at bounding box center [938, 20] width 84 height 26
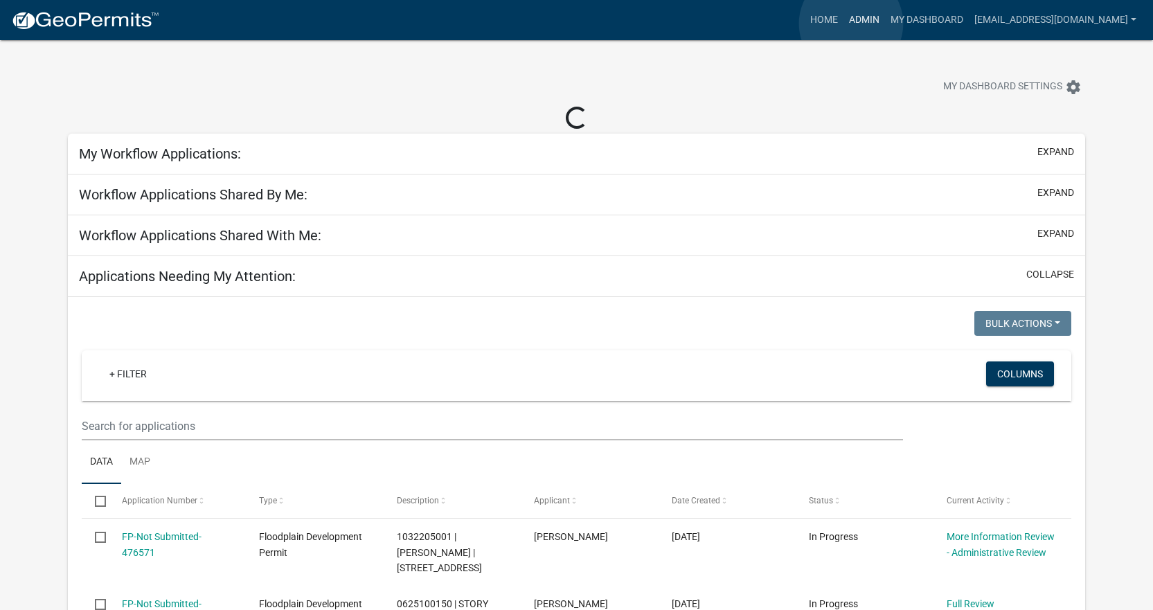
click at [851, 24] on link "Admin" at bounding box center [865, 20] width 42 height 26
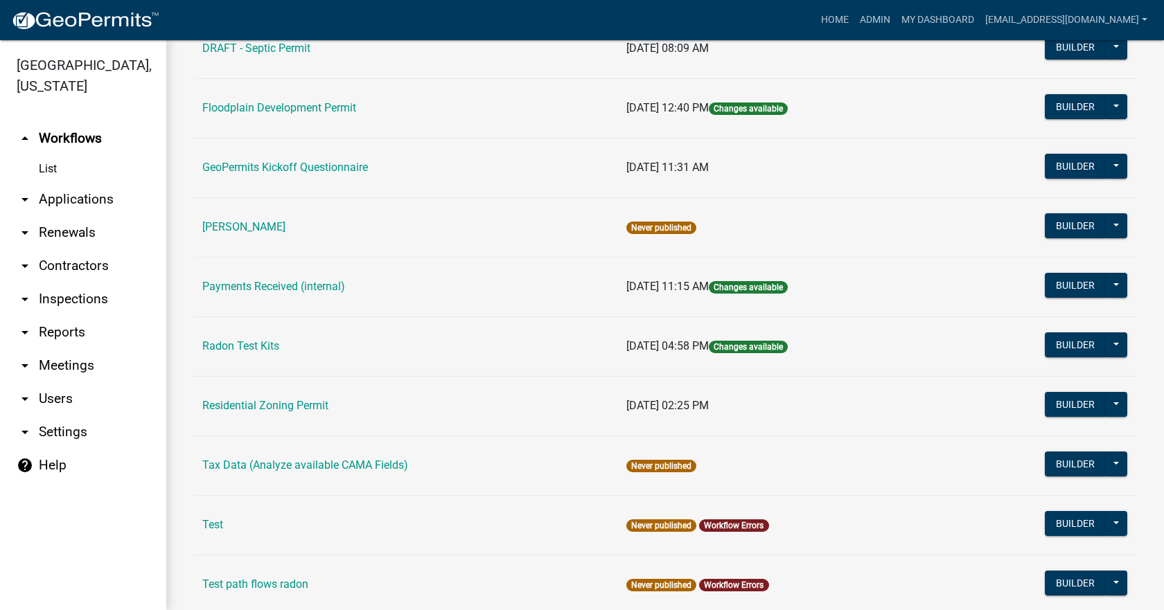
scroll to position [416, 0]
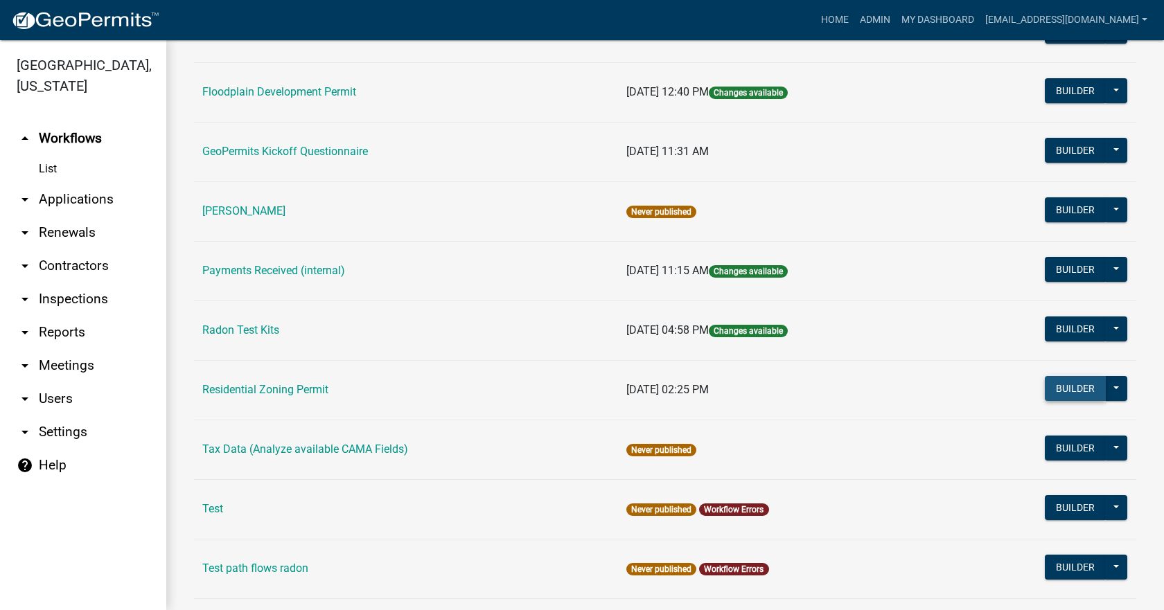
click at [1047, 387] on button "Builder" at bounding box center [1074, 388] width 61 height 25
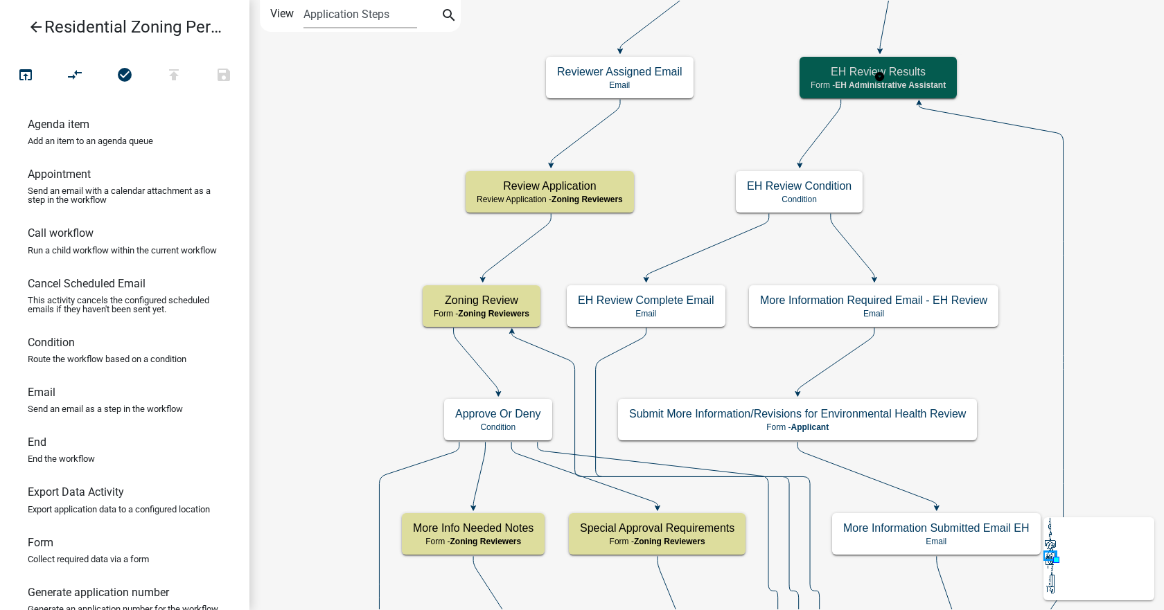
click at [869, 83] on span "EH Administrative Assistant" at bounding box center [890, 85] width 111 height 10
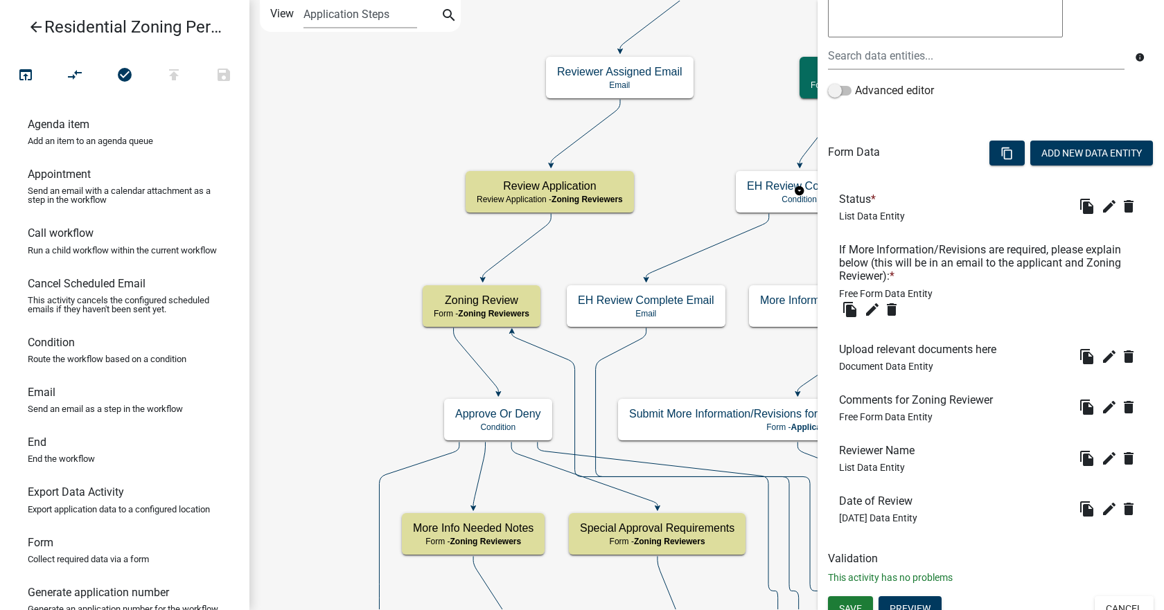
scroll to position [328, 0]
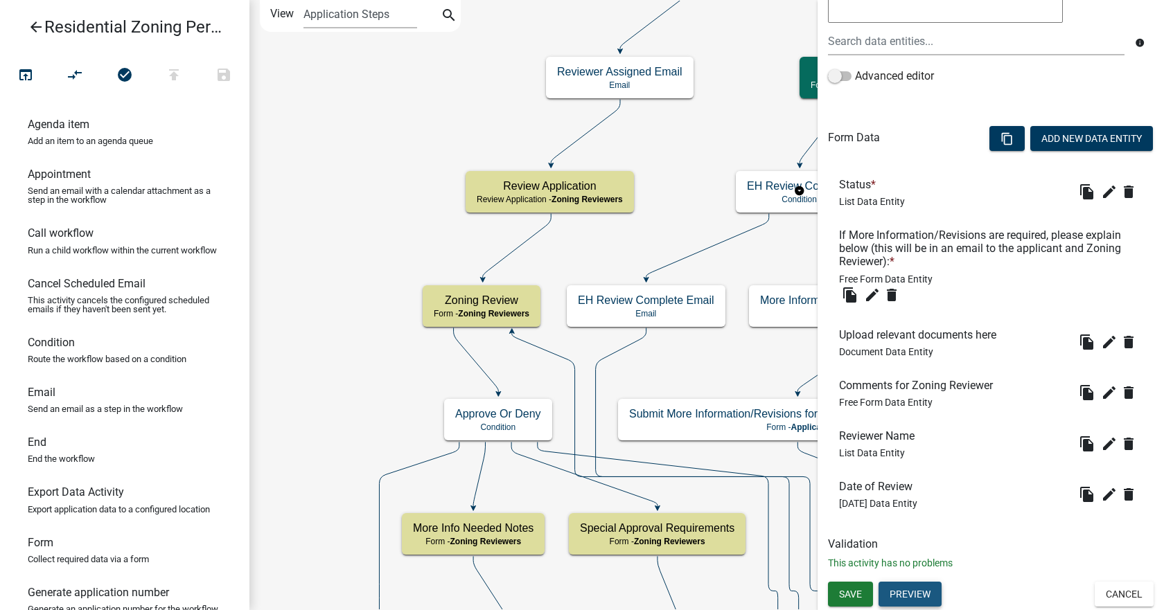
click at [915, 587] on button "Preview" at bounding box center [909, 594] width 63 height 25
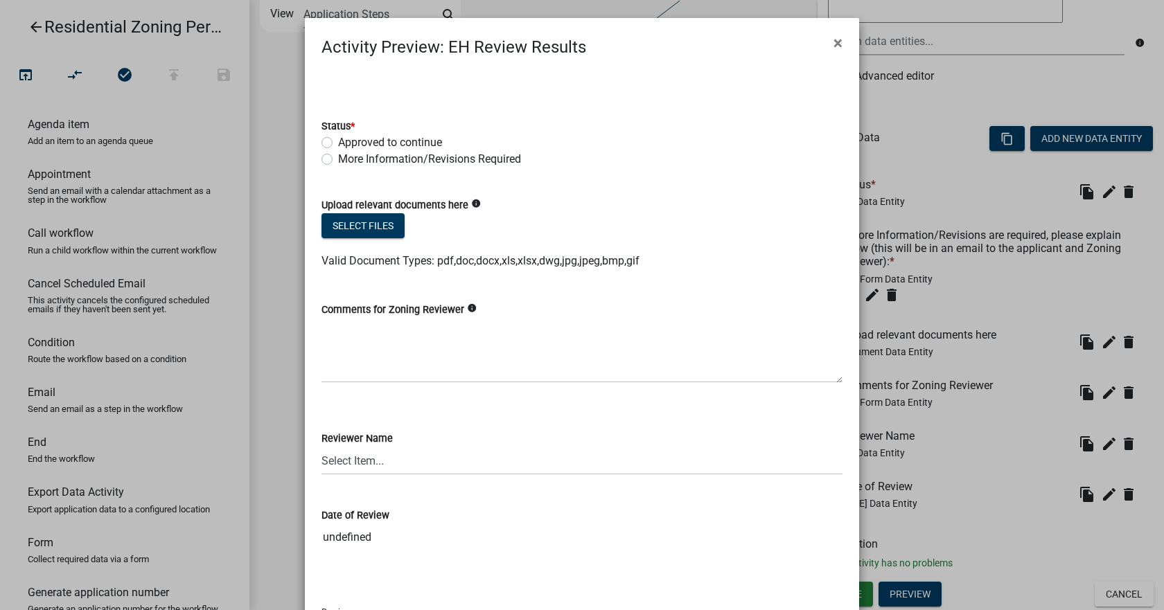
scroll to position [0, 0]
click at [833, 44] on span "×" at bounding box center [837, 44] width 9 height 19
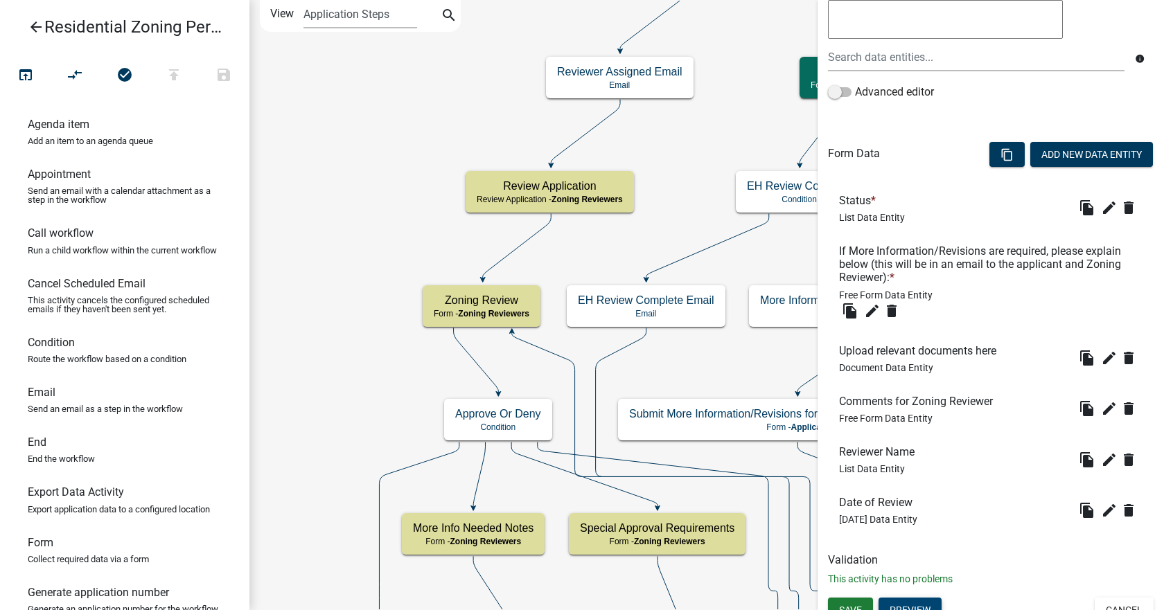
scroll to position [328, 0]
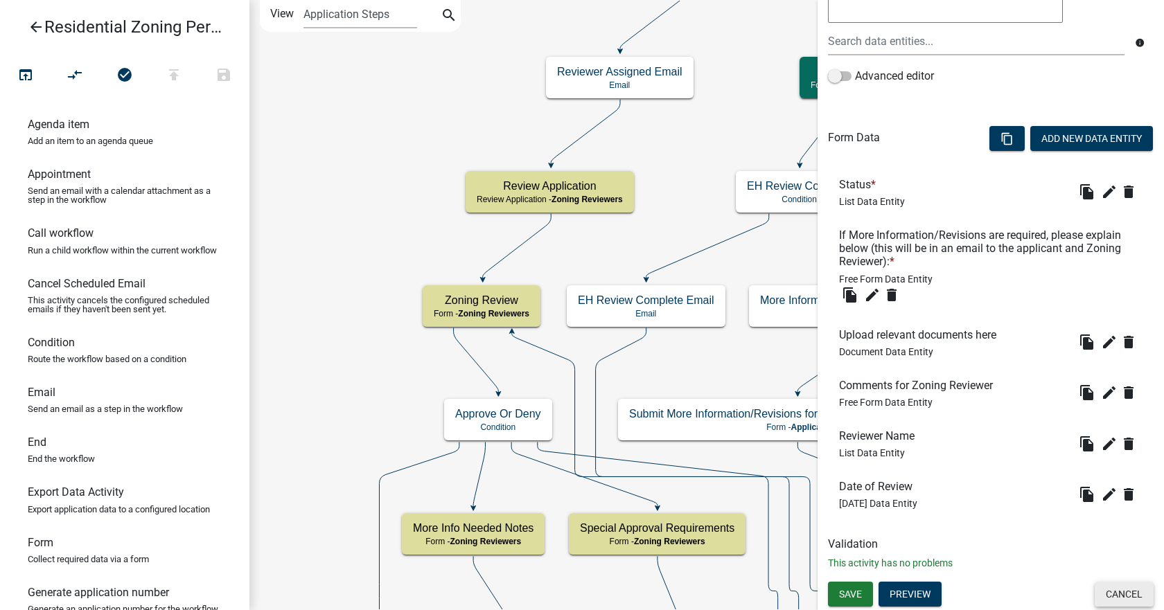
click at [1110, 594] on button "Cancel" at bounding box center [1123, 594] width 59 height 25
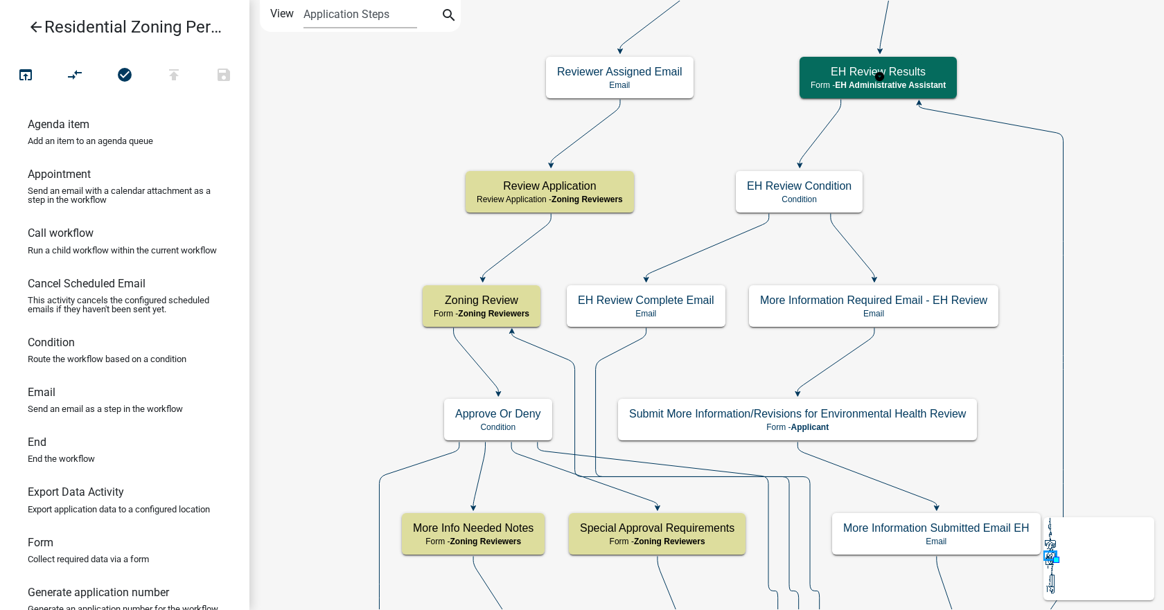
scroll to position [0, 0]
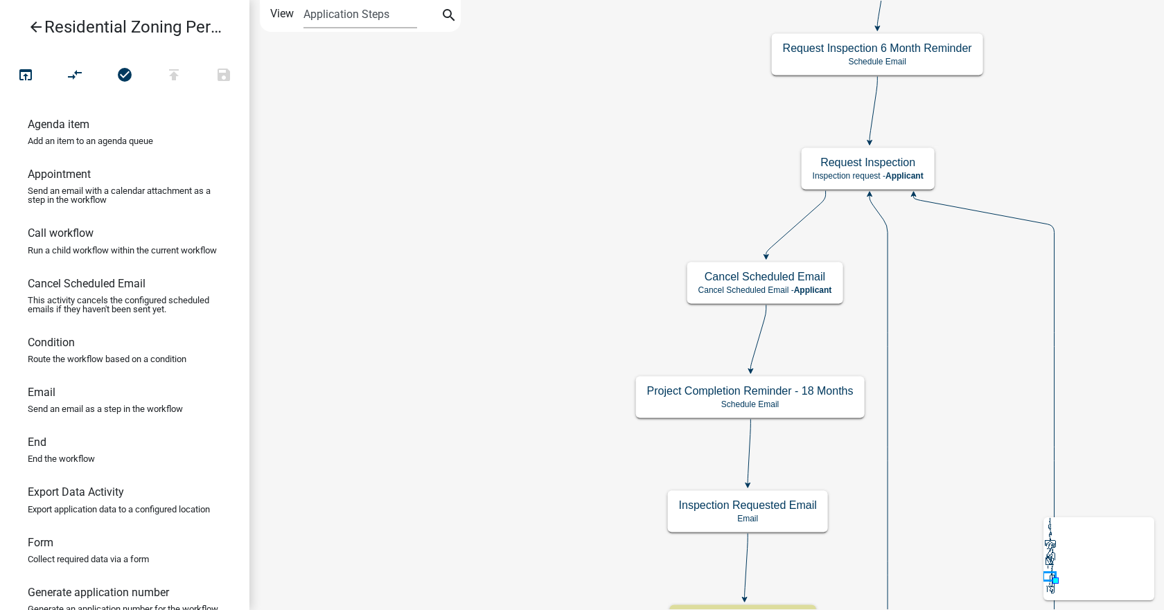
click at [1060, 556] on icon at bounding box center [1098, 558] width 111 height 83
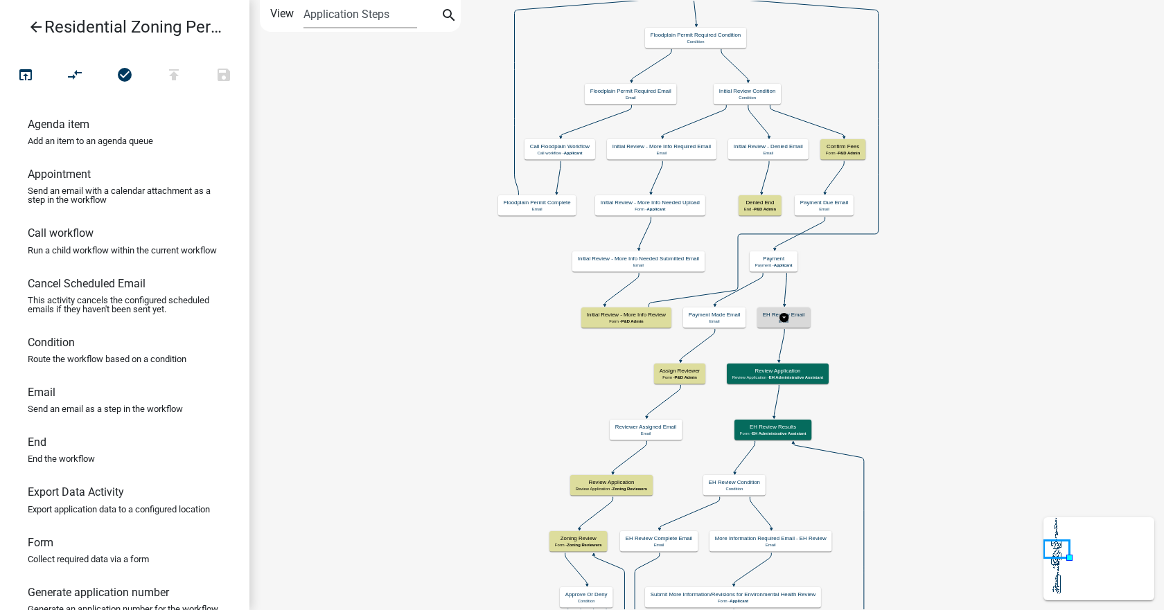
click at [770, 321] on p "Email" at bounding box center [784, 321] width 42 height 5
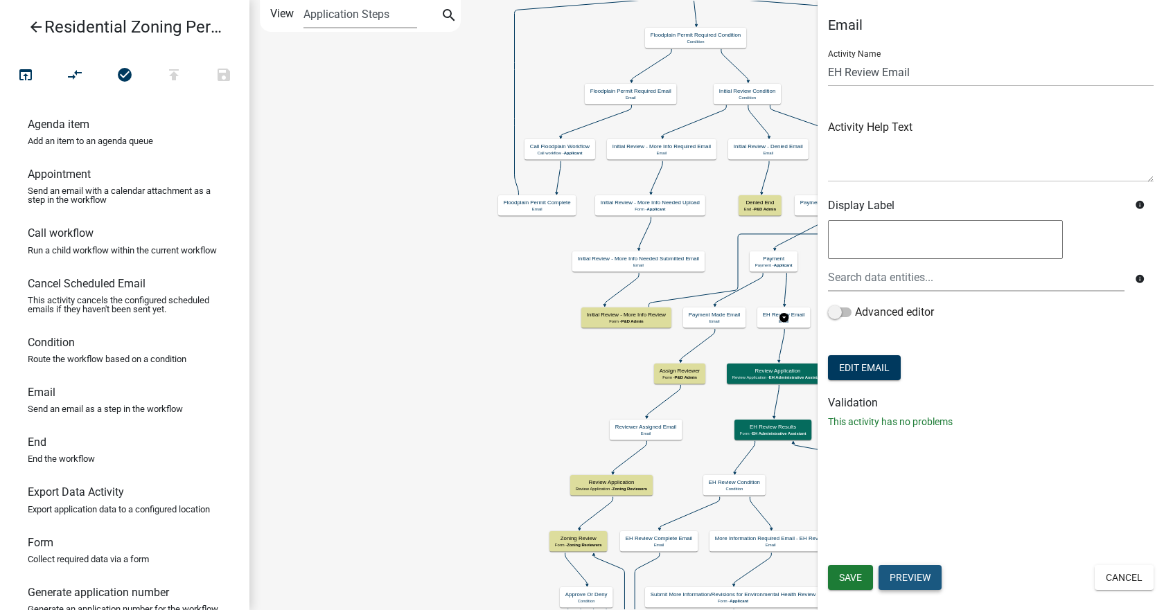
click at [909, 581] on button "Preview" at bounding box center [909, 577] width 63 height 25
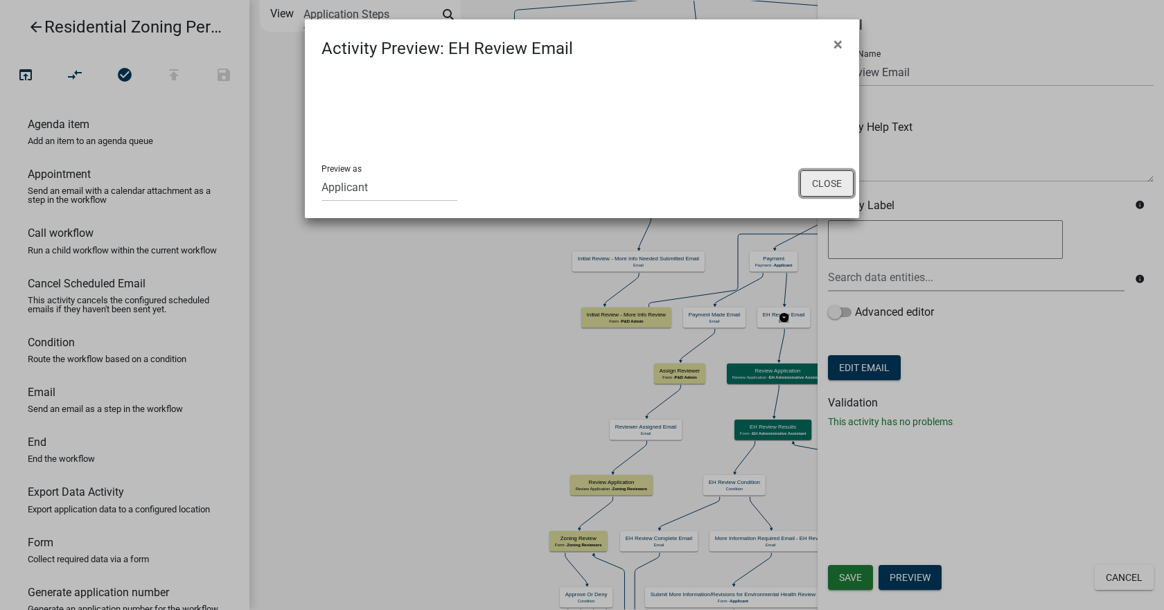
click at [828, 180] on button "Close" at bounding box center [826, 183] width 53 height 26
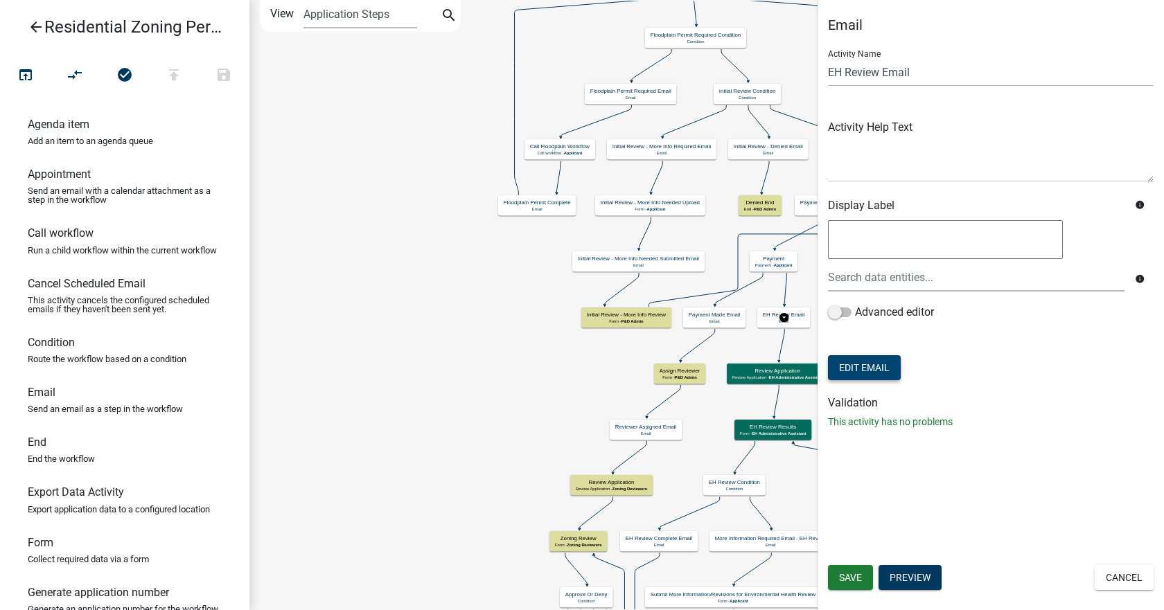
click at [853, 364] on button "Edit Email" at bounding box center [864, 367] width 73 height 25
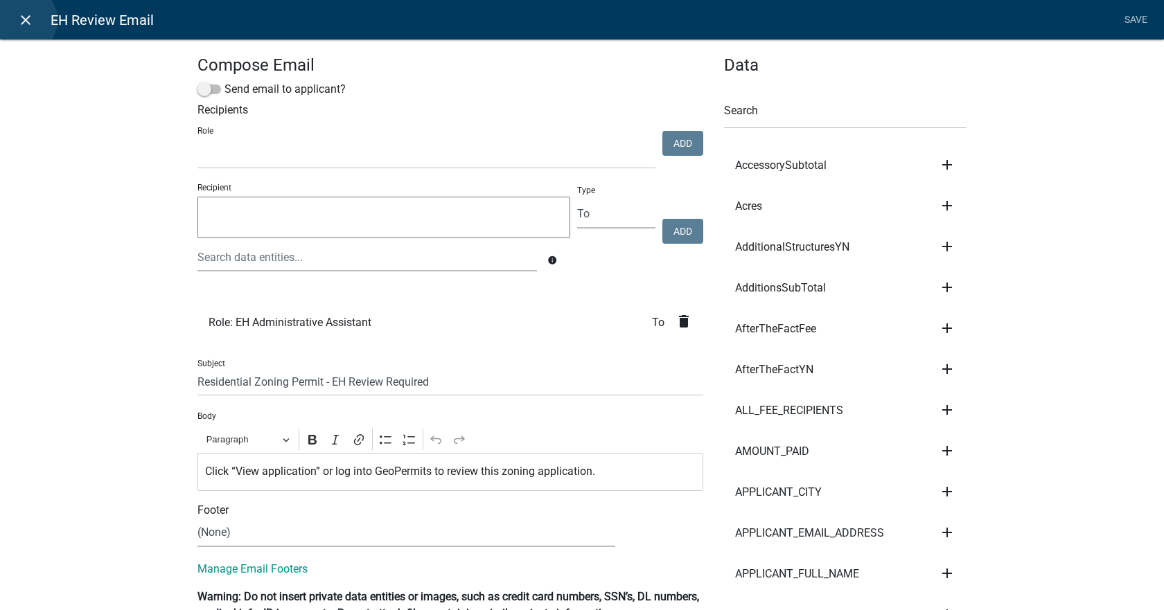
click at [22, 20] on icon "close" at bounding box center [25, 20] width 17 height 17
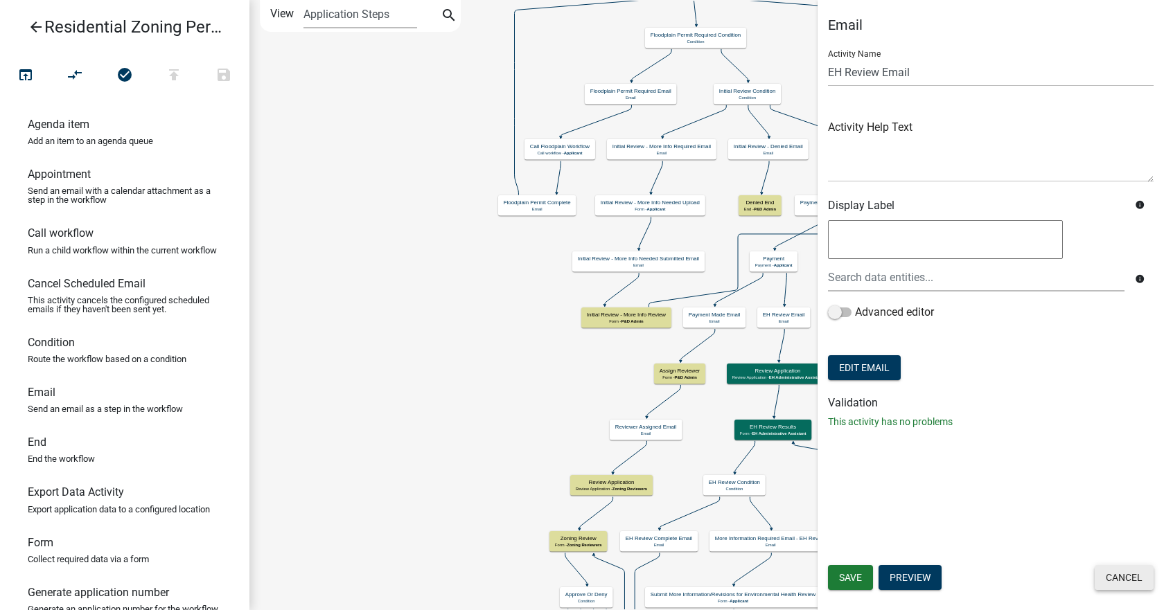
click at [1111, 582] on button "Cancel" at bounding box center [1123, 577] width 59 height 25
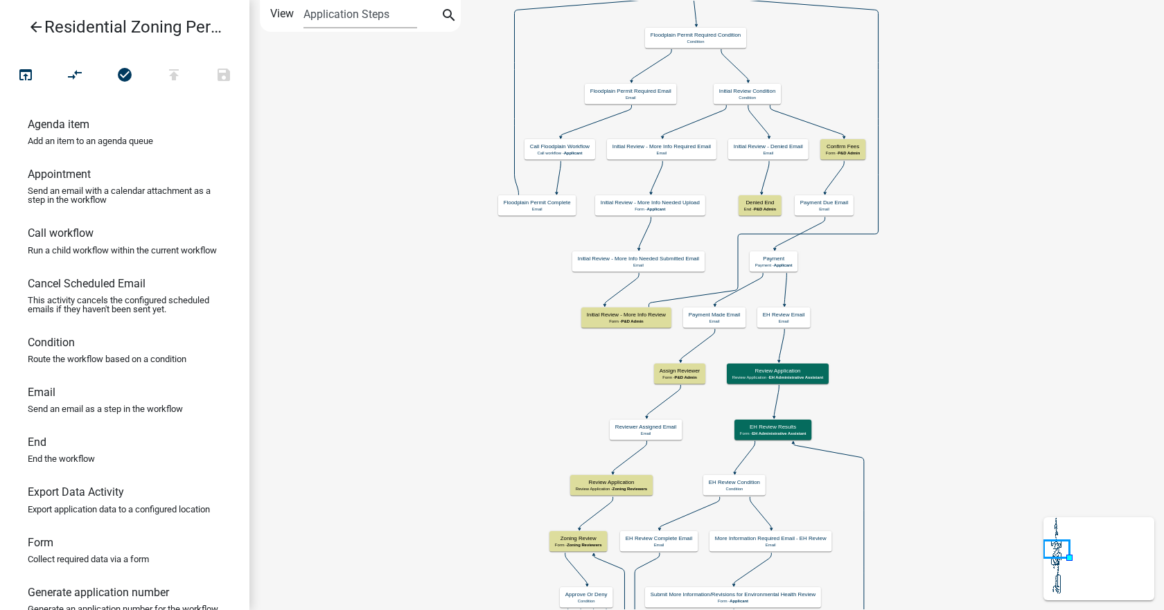
click at [32, 21] on icon "arrow_back" at bounding box center [36, 28] width 17 height 19
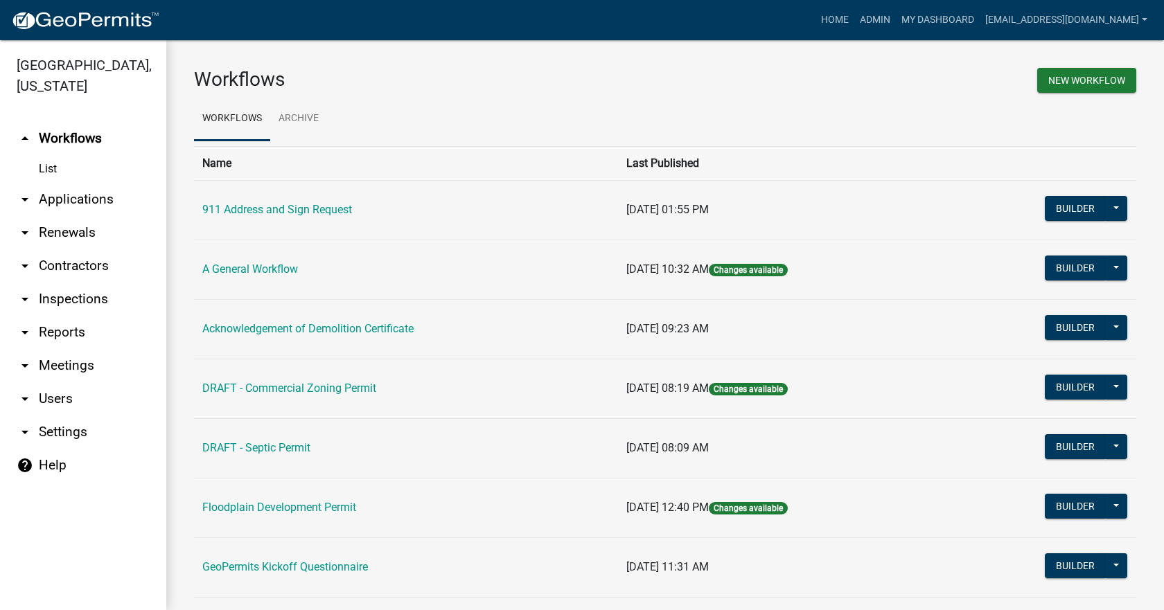
click at [72, 184] on link "arrow_drop_down Applications" at bounding box center [83, 199] width 166 height 33
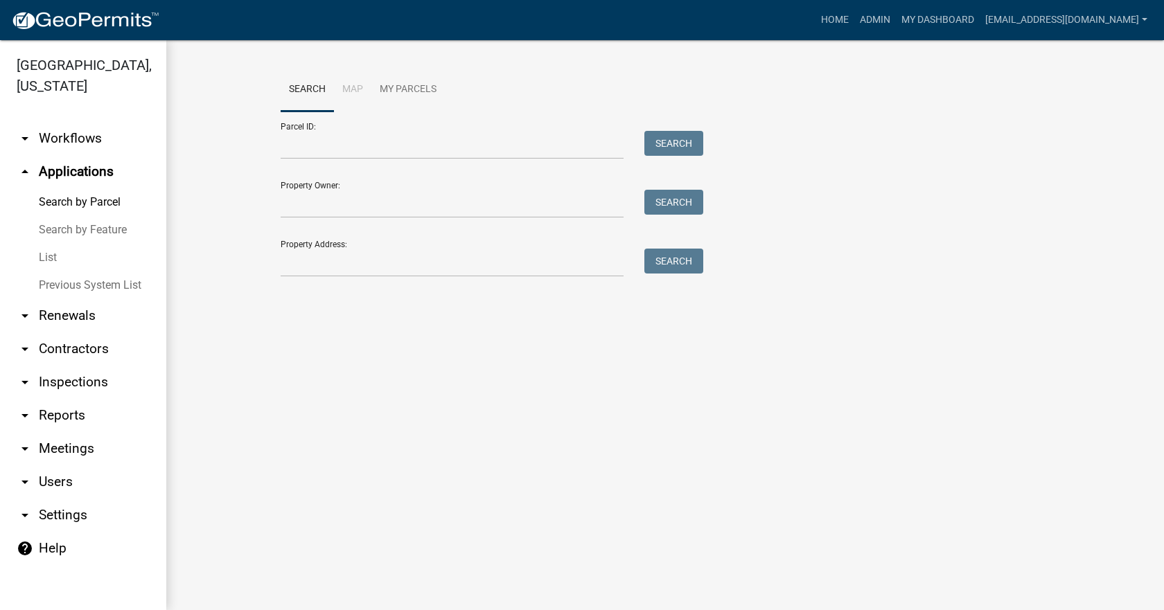
click at [51, 244] on link "List" at bounding box center [83, 258] width 166 height 28
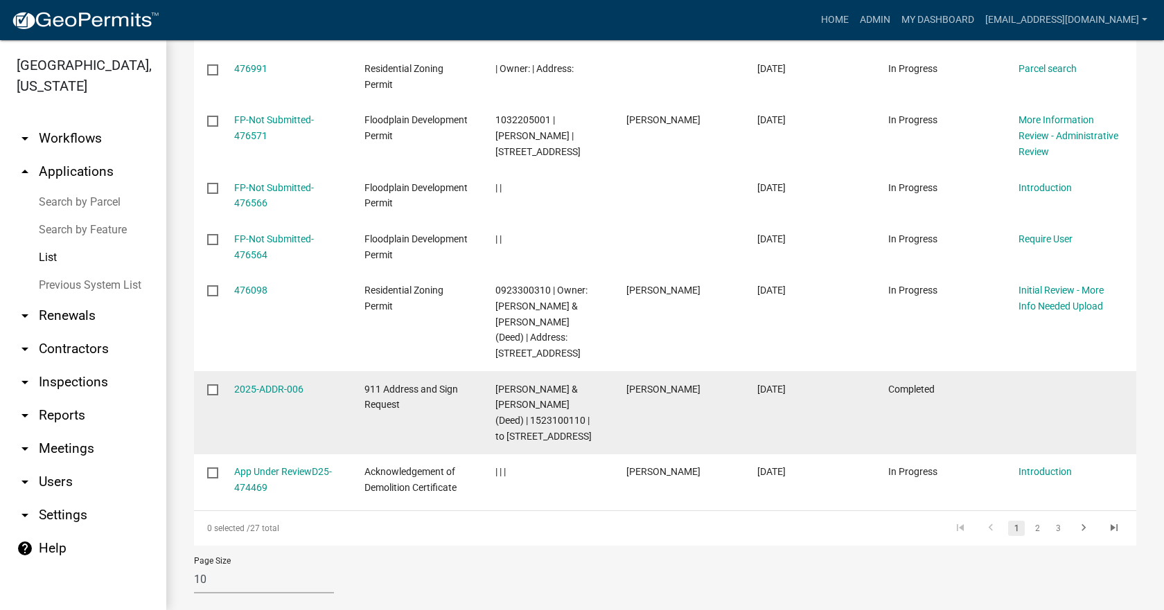
scroll to position [493, 0]
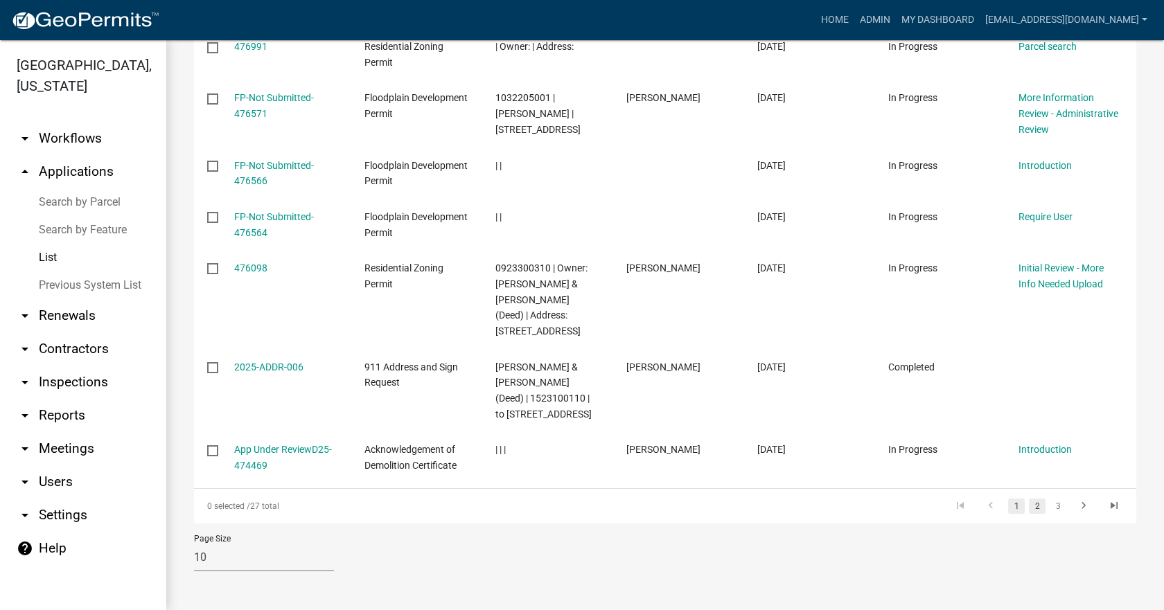
click at [1029, 507] on link "2" at bounding box center [1037, 506] width 17 height 15
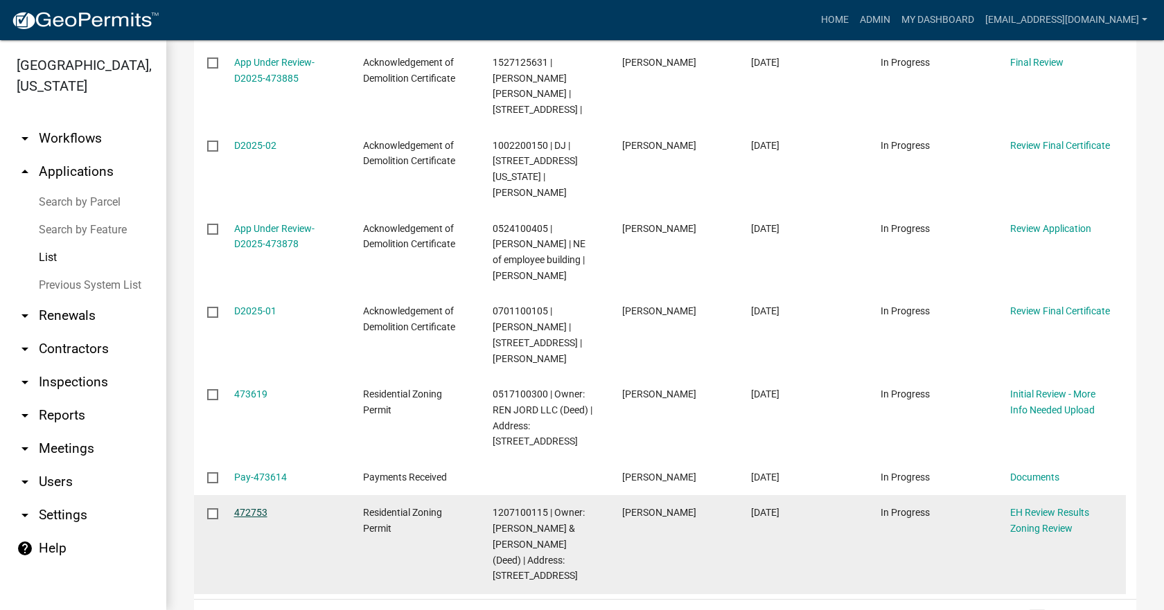
click at [254, 507] on link "472753" at bounding box center [250, 512] width 33 height 11
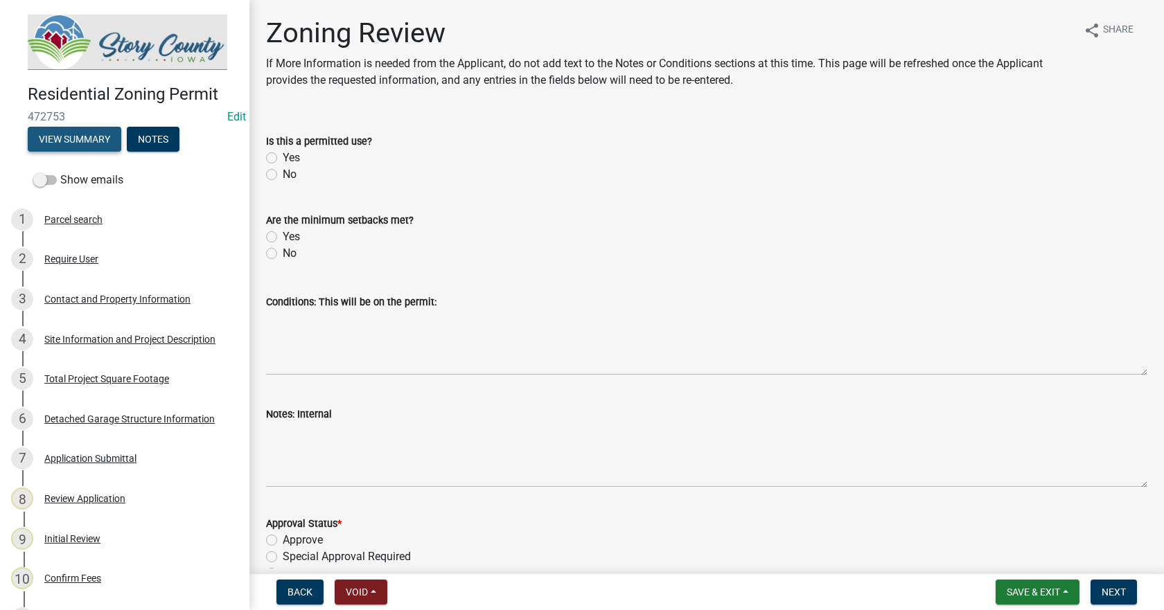
click at [73, 133] on button "View Summary" at bounding box center [75, 139] width 94 height 25
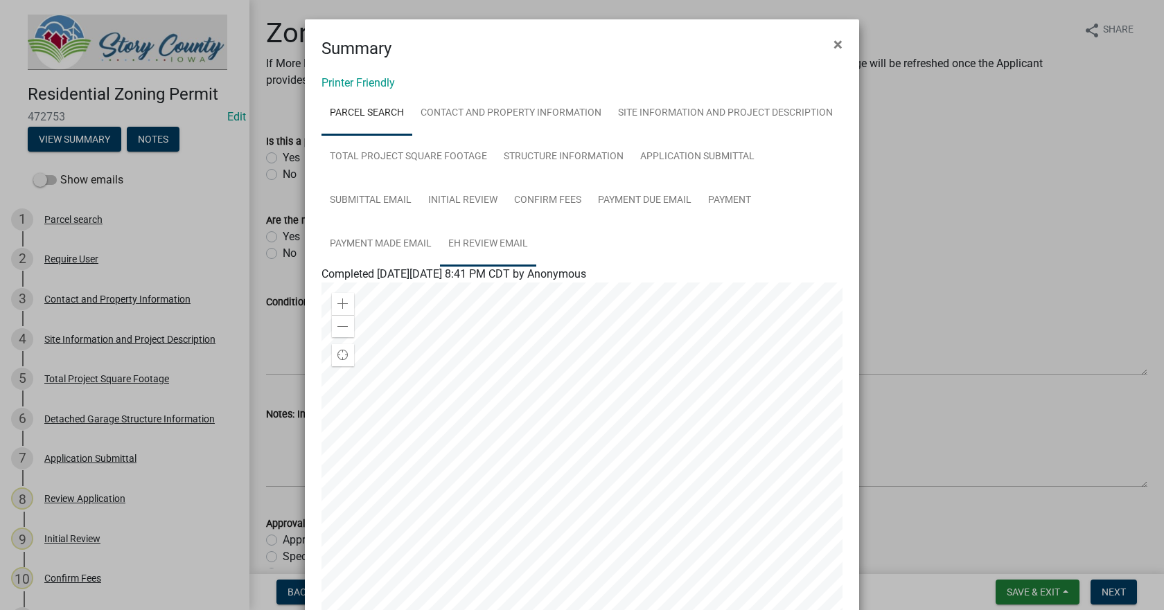
click at [467, 242] on link "EH Review Email" at bounding box center [488, 244] width 96 height 44
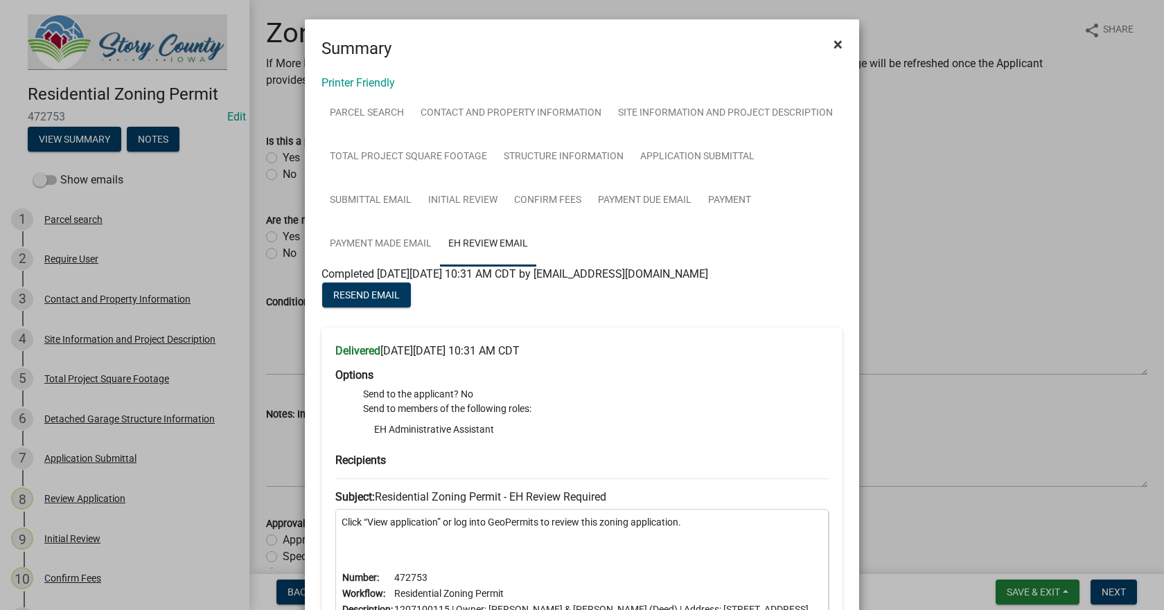
click at [833, 46] on span "×" at bounding box center [837, 44] width 9 height 19
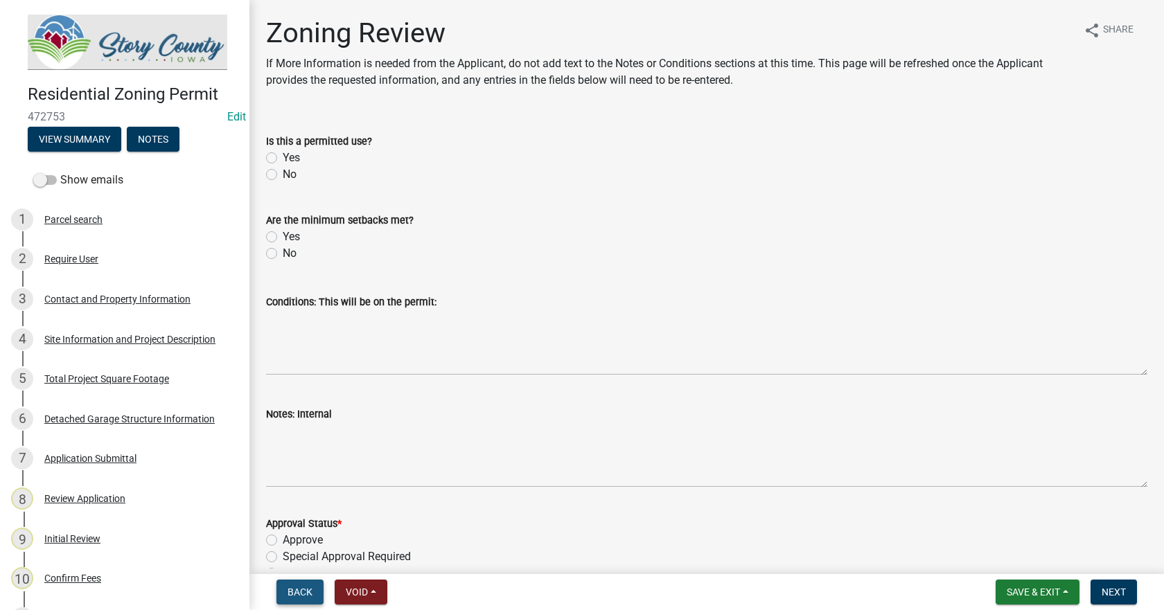
click at [295, 590] on span "Back" at bounding box center [299, 592] width 25 height 11
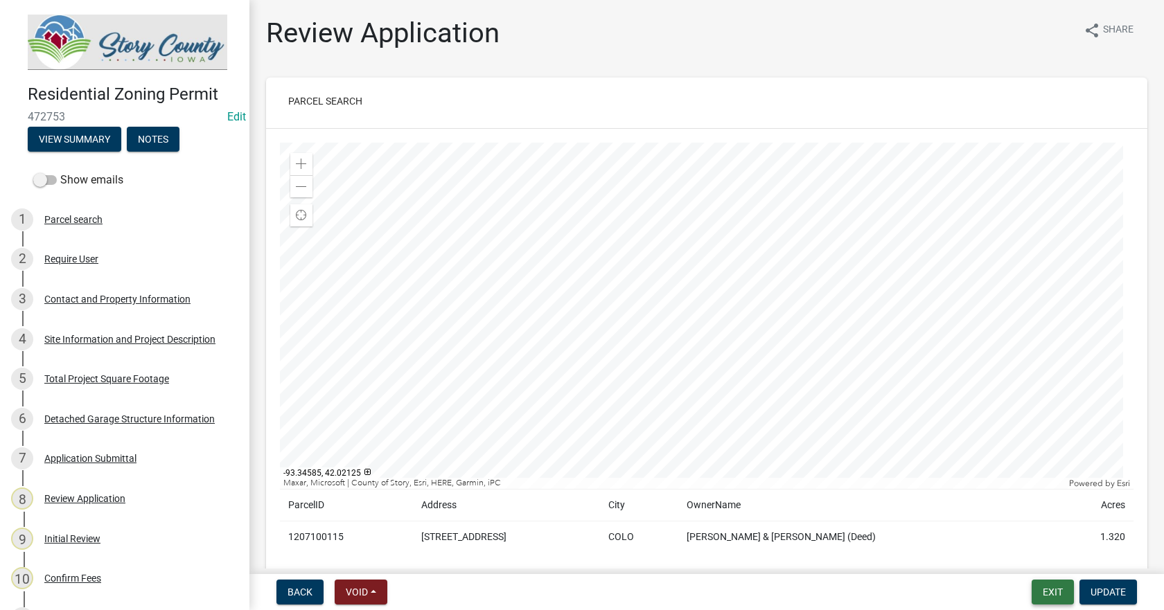
click at [1044, 590] on button "Exit" at bounding box center [1052, 592] width 42 height 25
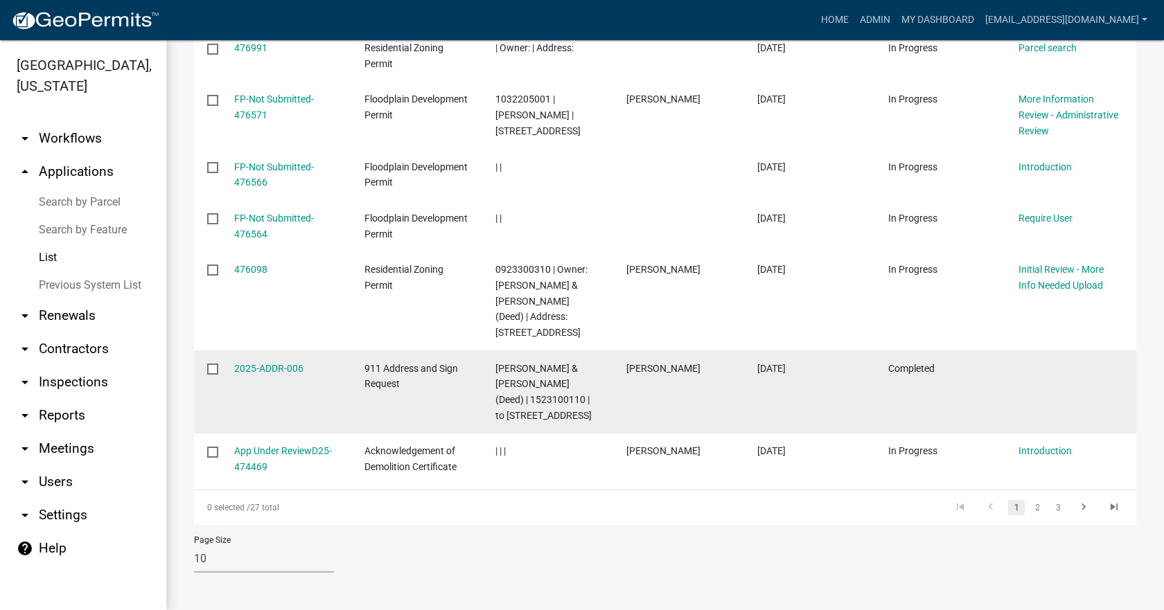
scroll to position [493, 0]
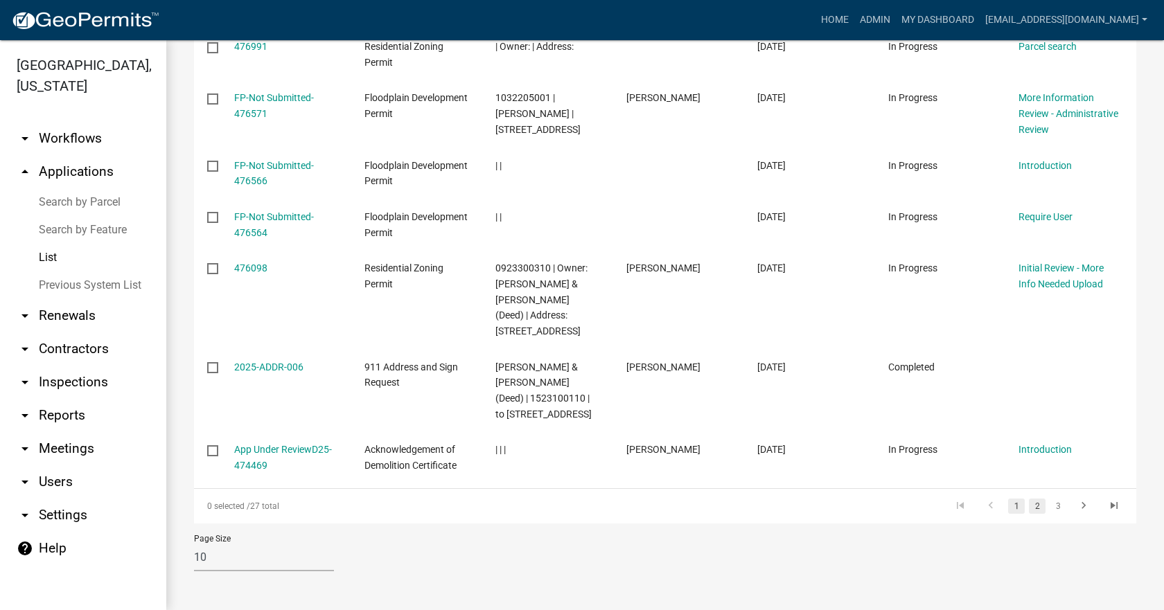
click at [1029, 507] on link "2" at bounding box center [1037, 506] width 17 height 15
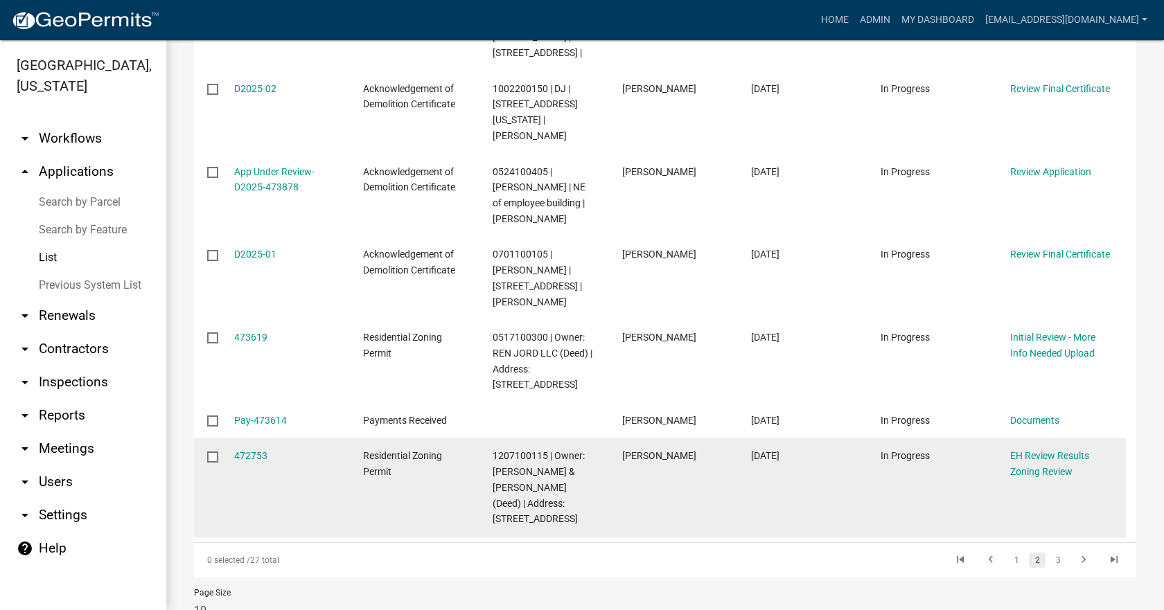
scroll to position [556, 0]
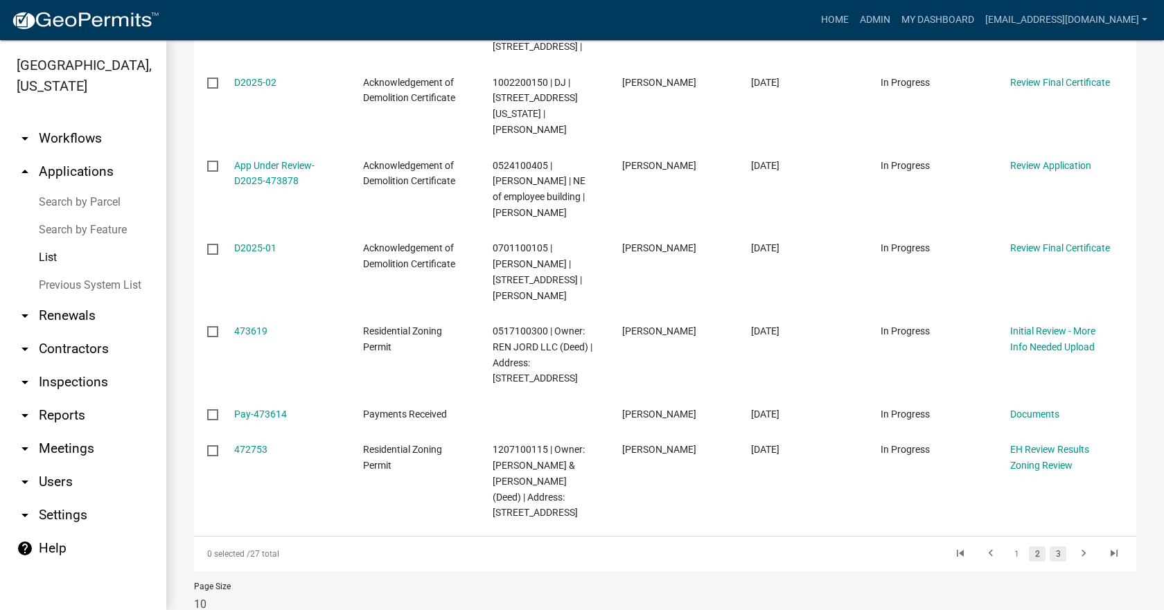
click at [1049, 546] on link "3" at bounding box center [1057, 553] width 17 height 15
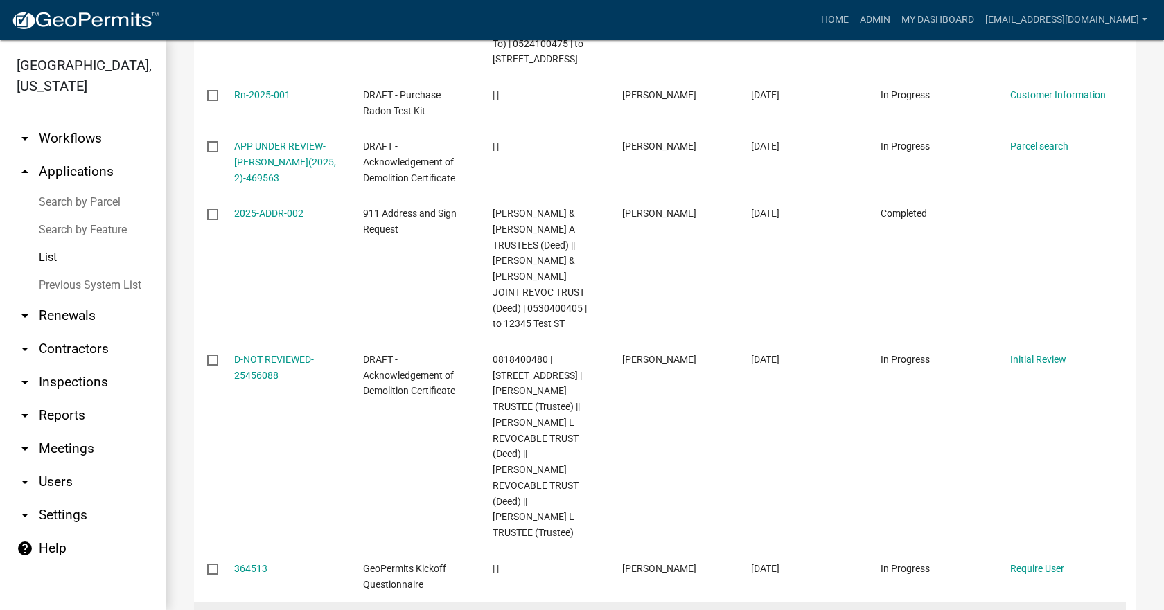
scroll to position [465, 0]
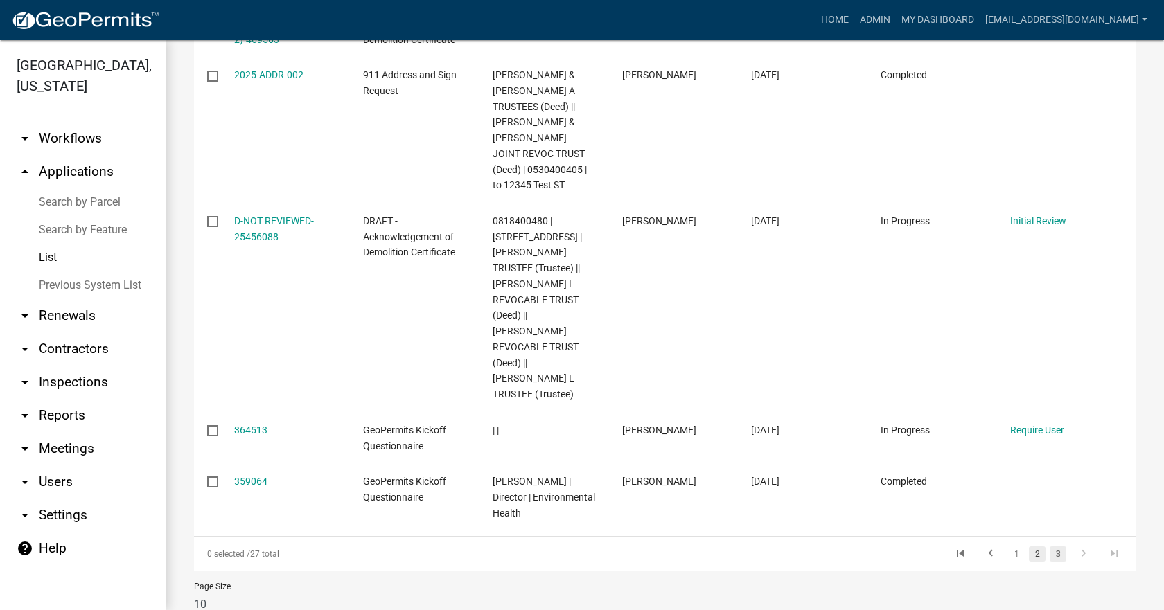
click at [1029, 546] on link "2" at bounding box center [1037, 553] width 17 height 15
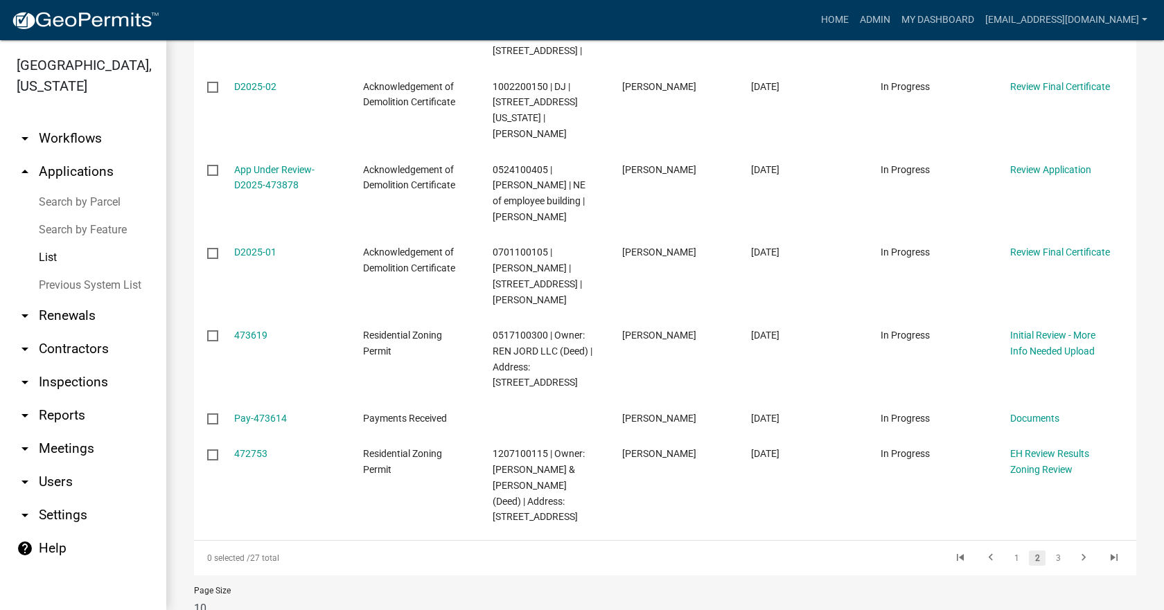
scroll to position [556, 0]
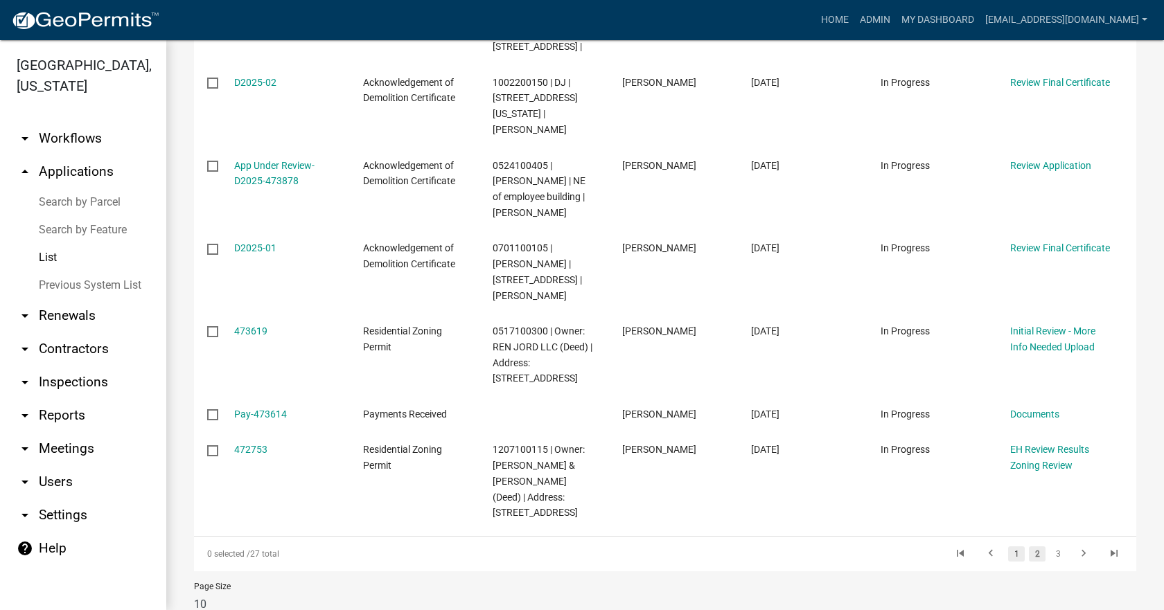
click at [1008, 546] on link "1" at bounding box center [1016, 553] width 17 height 15
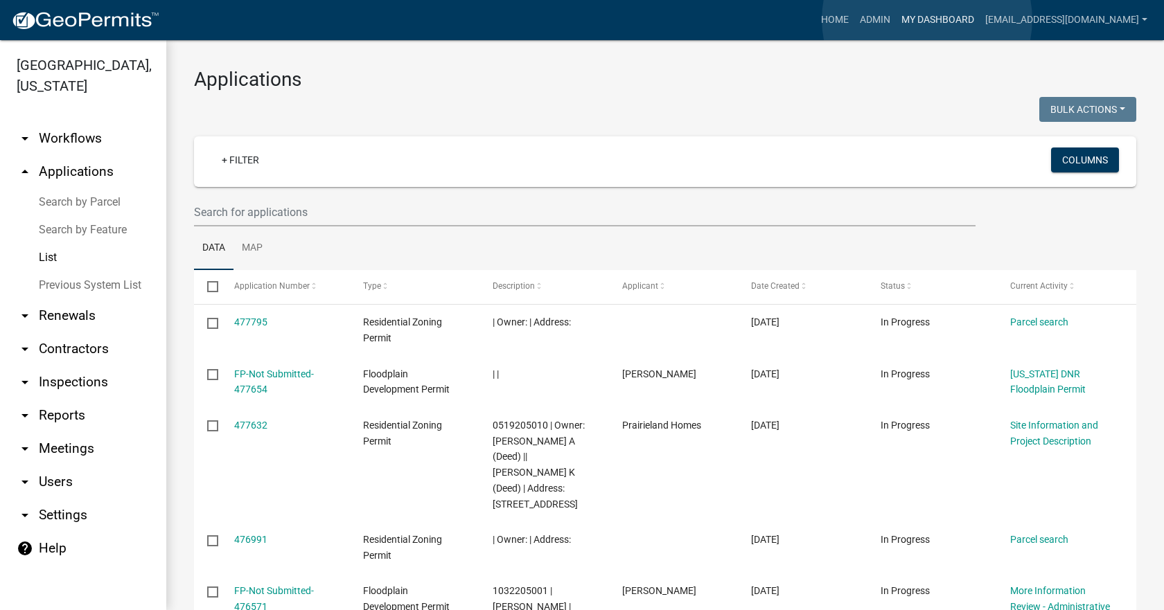
click at [927, 19] on link "My Dashboard" at bounding box center [938, 20] width 84 height 26
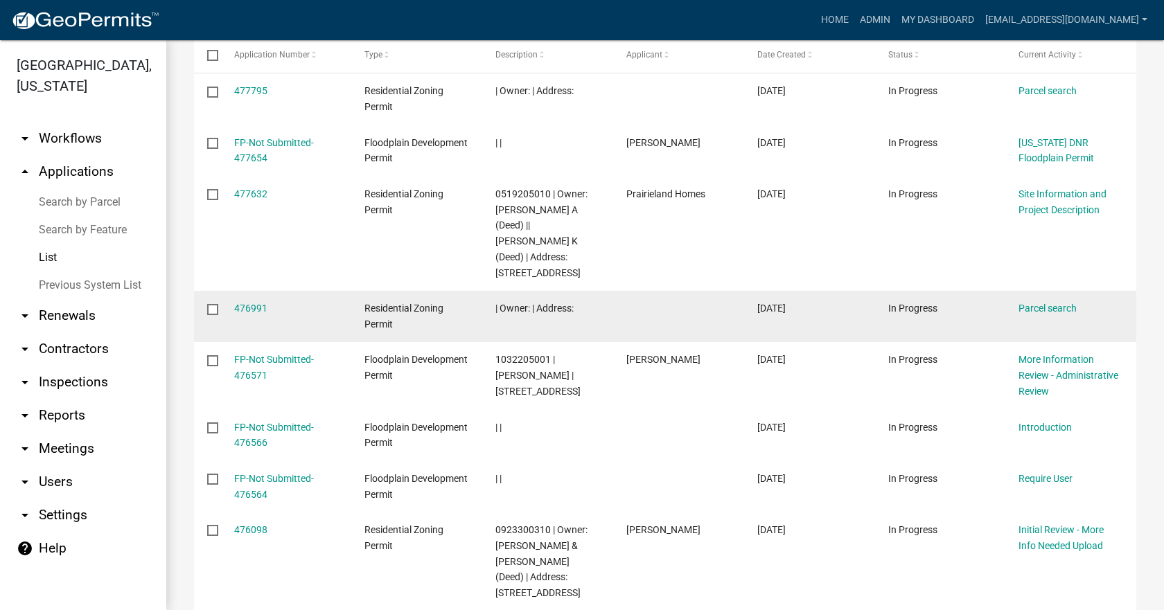
scroll to position [208, 0]
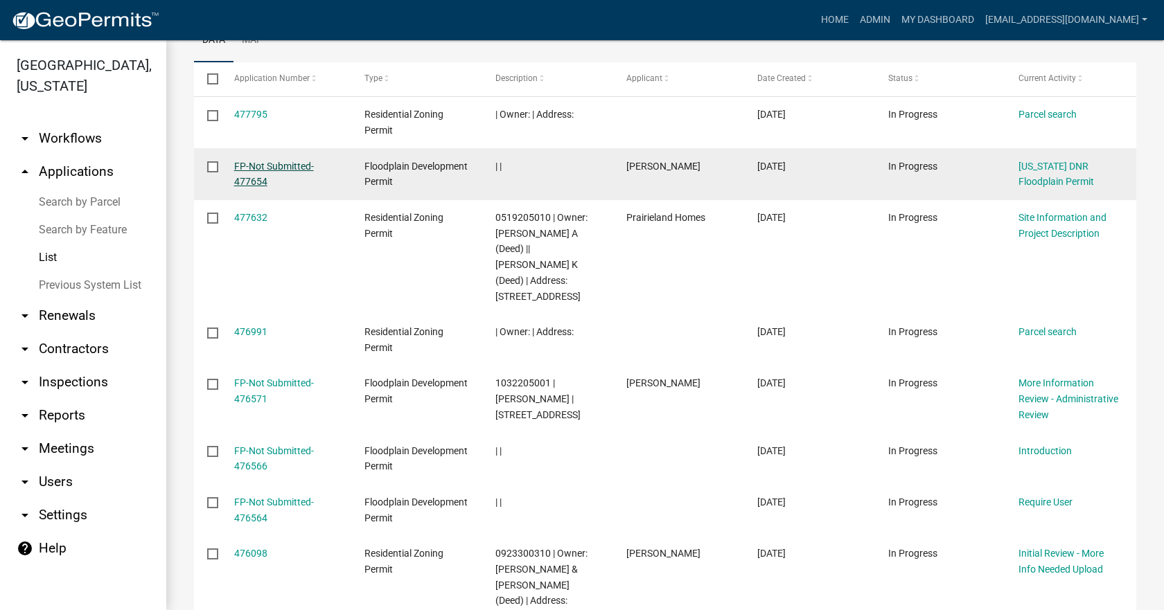
click at [261, 166] on link "FP-Not Submitted-477654" at bounding box center [274, 174] width 80 height 27
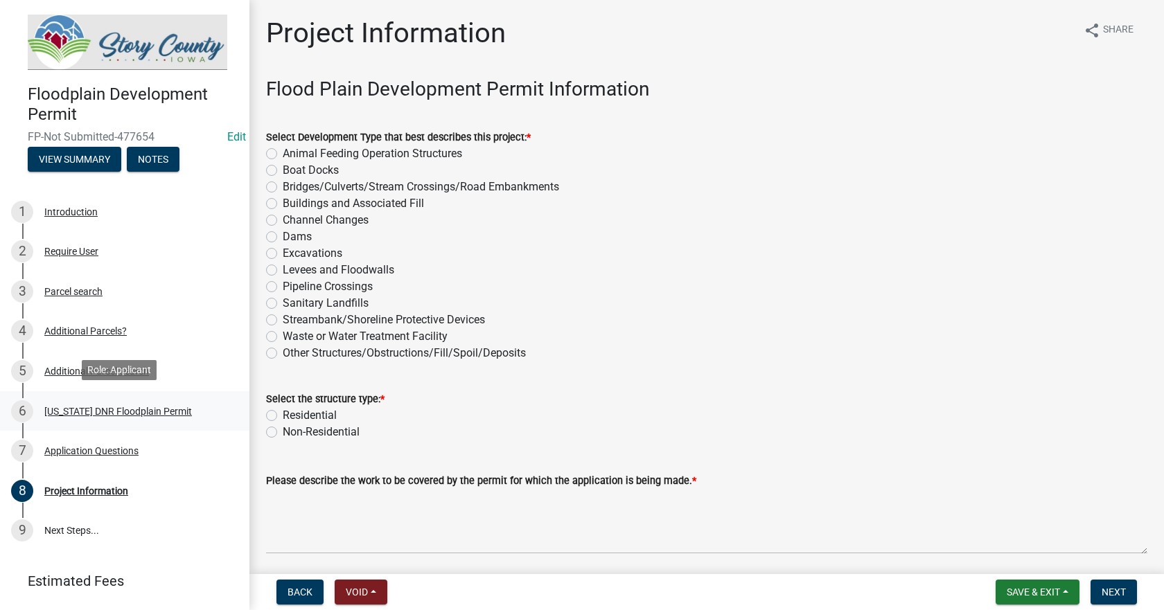
click at [67, 407] on div "[US_STATE] DNR Floodplain Permit" at bounding box center [118, 412] width 148 height 10
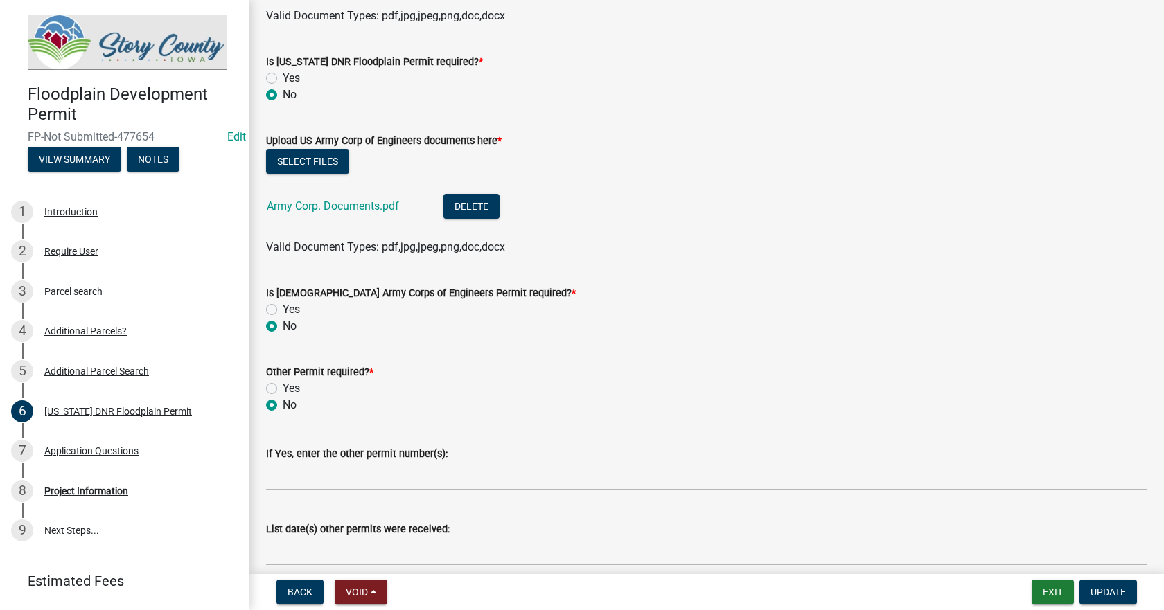
scroll to position [586, 0]
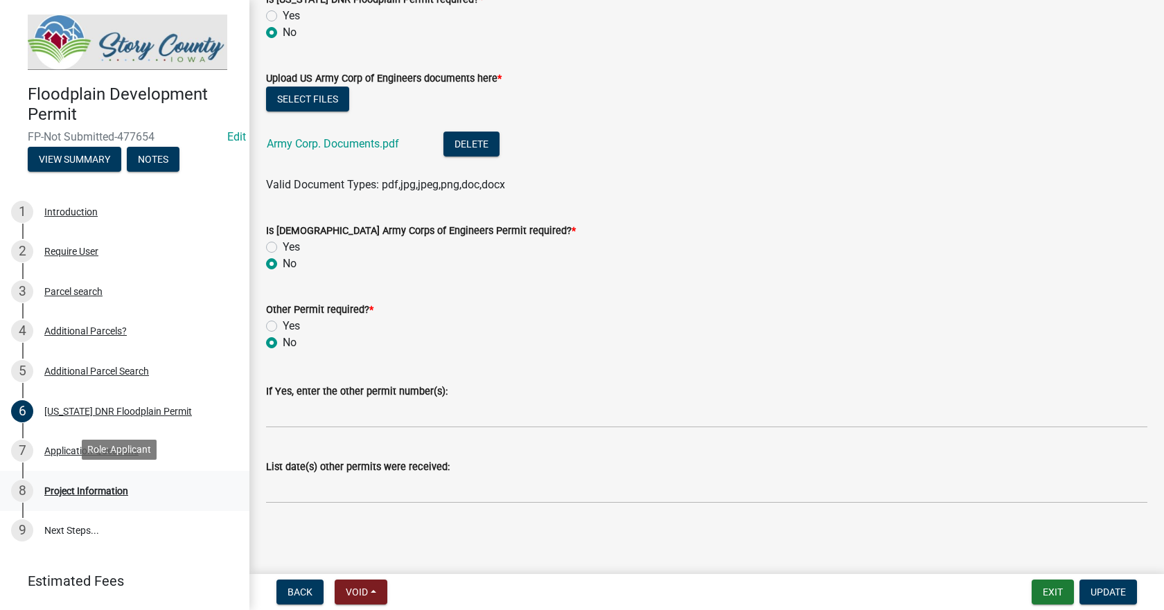
click at [67, 486] on div "Project Information" at bounding box center [86, 491] width 84 height 10
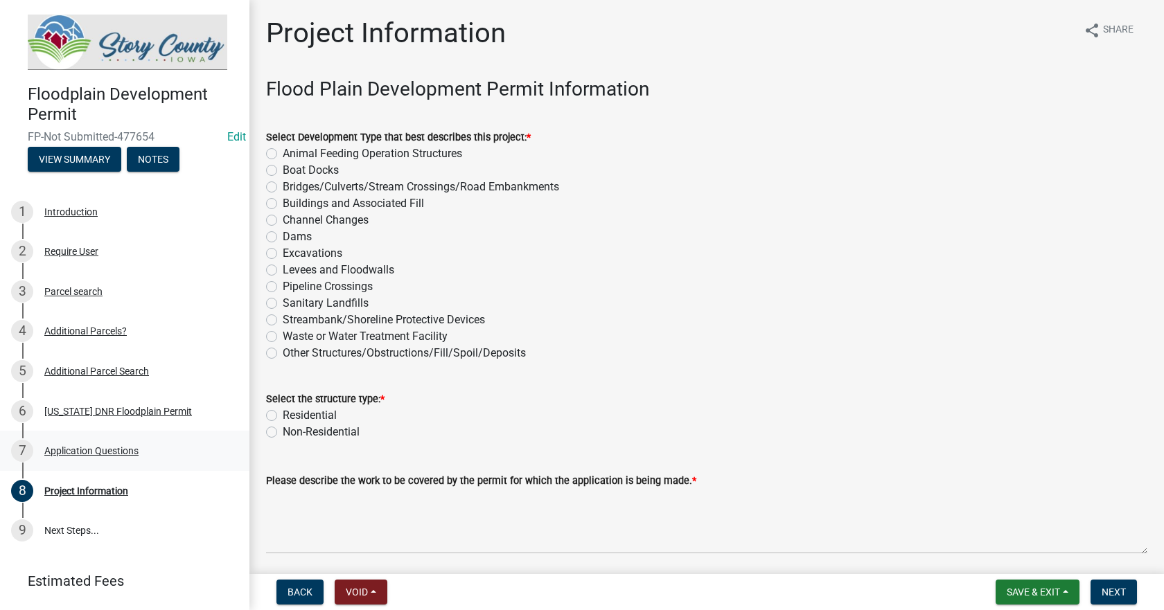
click at [64, 447] on div "Application Questions" at bounding box center [91, 451] width 94 height 10
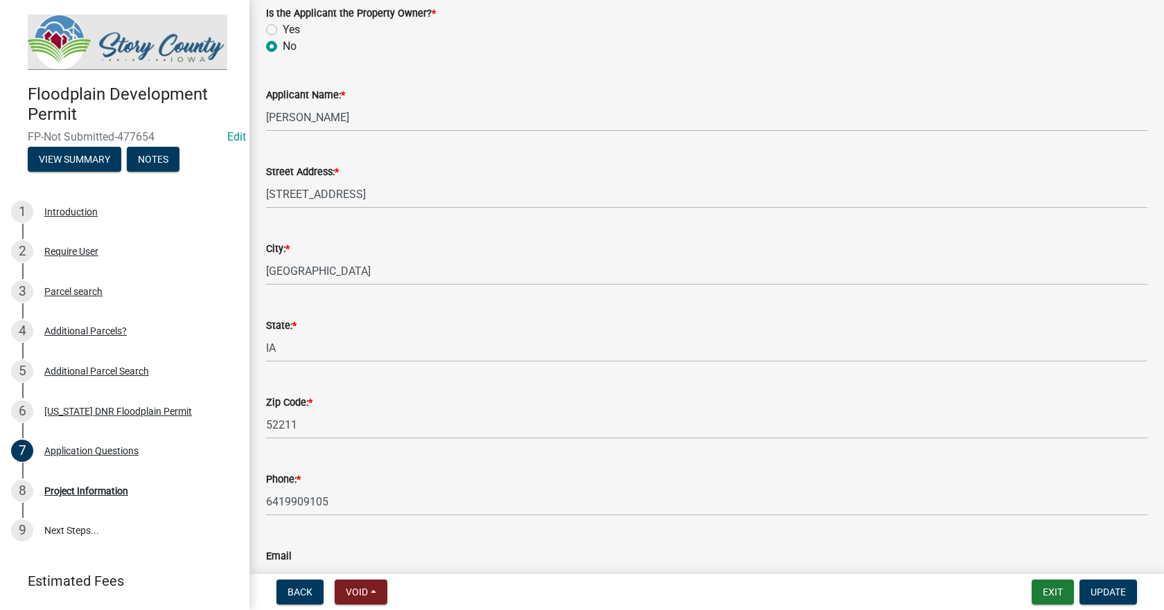
scroll to position [831, 0]
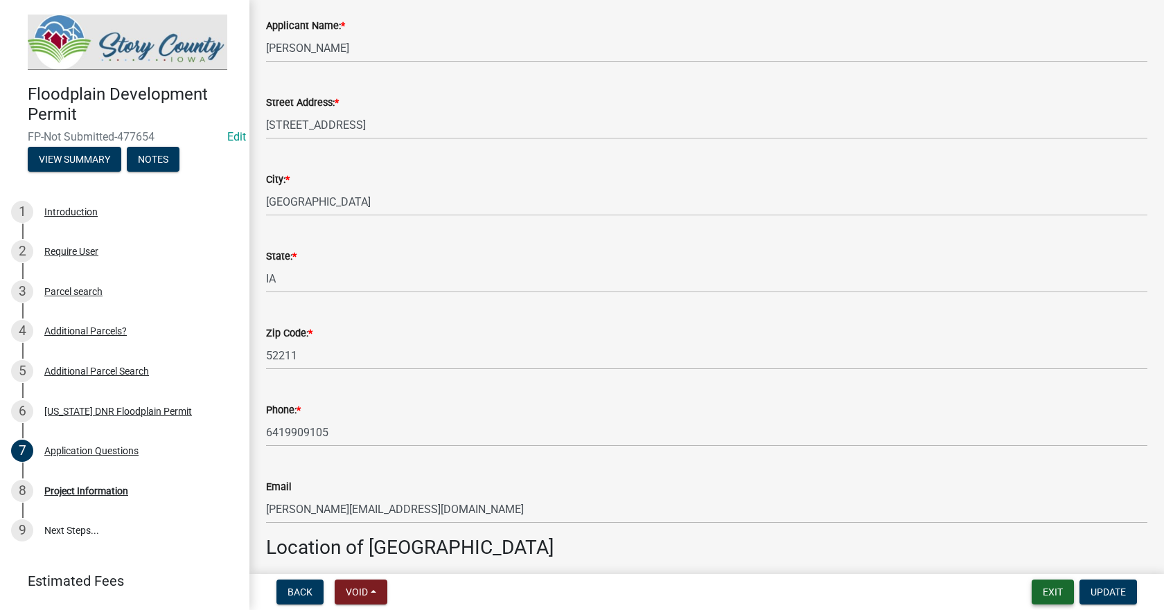
click at [1052, 589] on button "Exit" at bounding box center [1052, 592] width 42 height 25
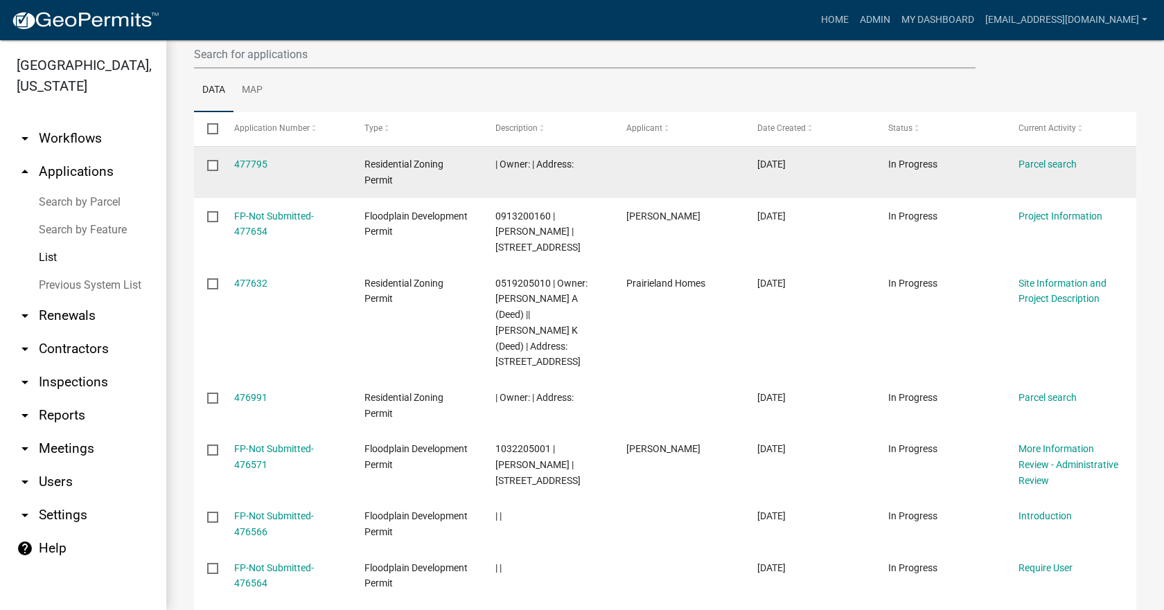
scroll to position [208, 0]
